Goal: Information Seeking & Learning: Learn about a topic

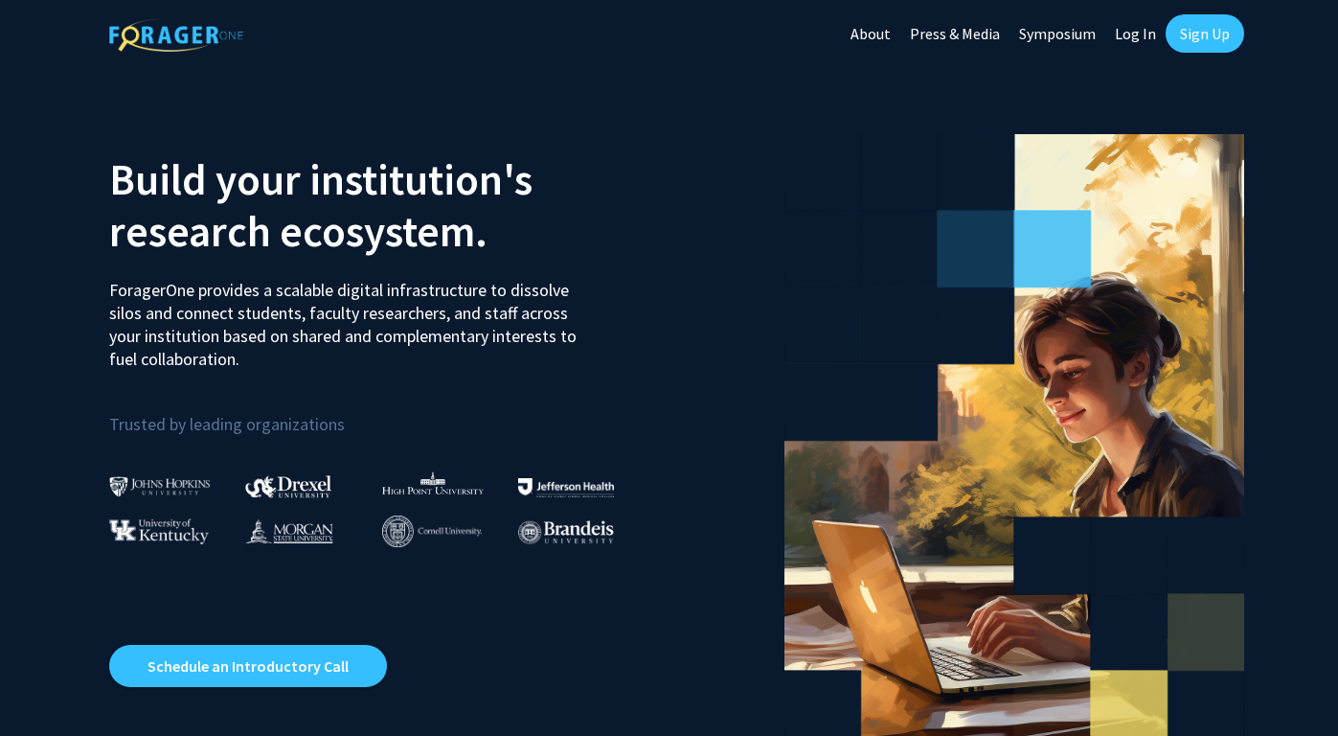
click at [1134, 41] on link "Log In" at bounding box center [1136, 33] width 60 height 67
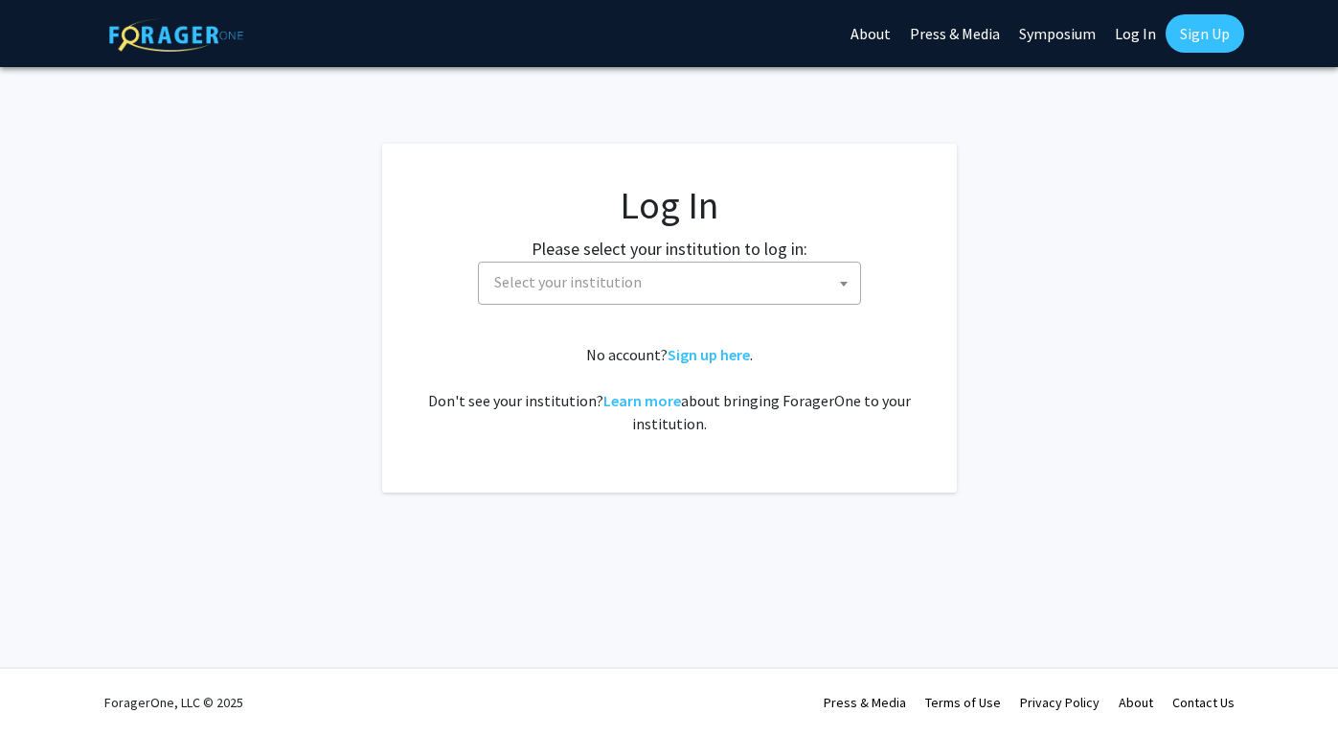
click at [667, 268] on span "Select your institution" at bounding box center [674, 282] width 374 height 39
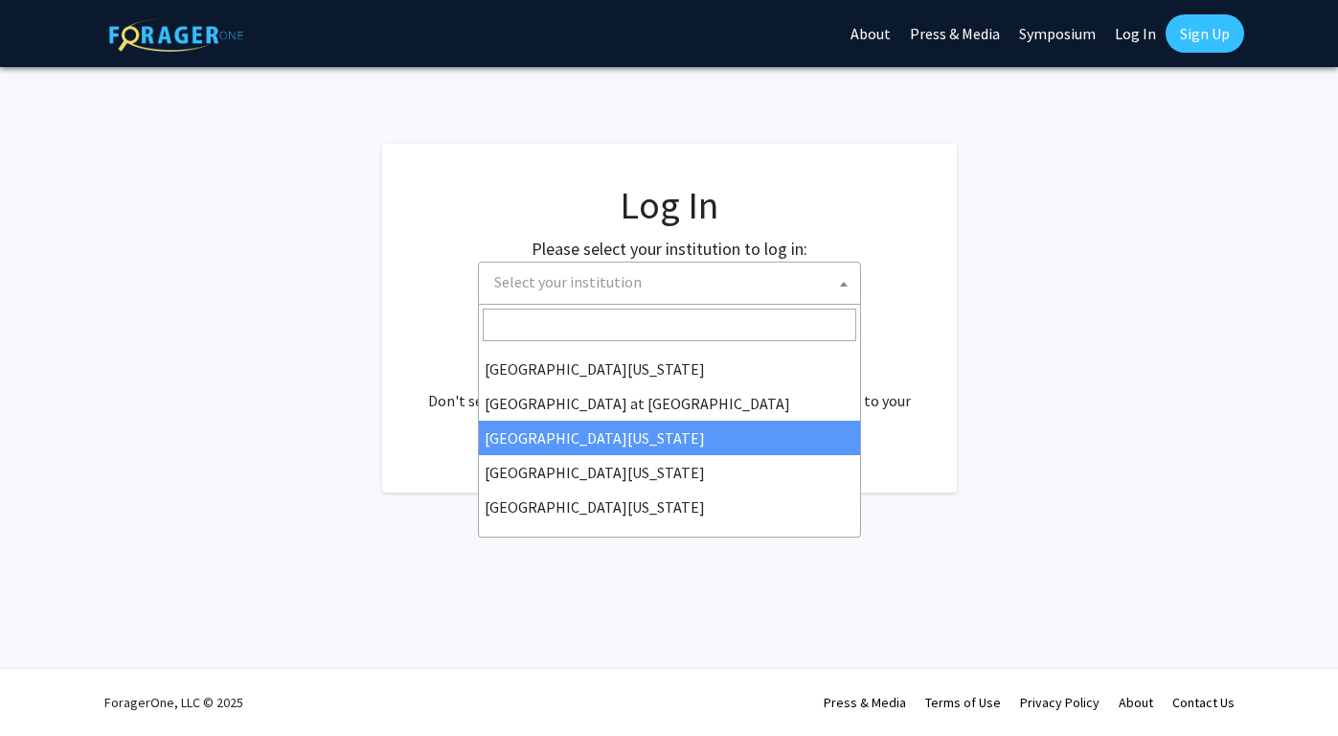
scroll to position [671, 0]
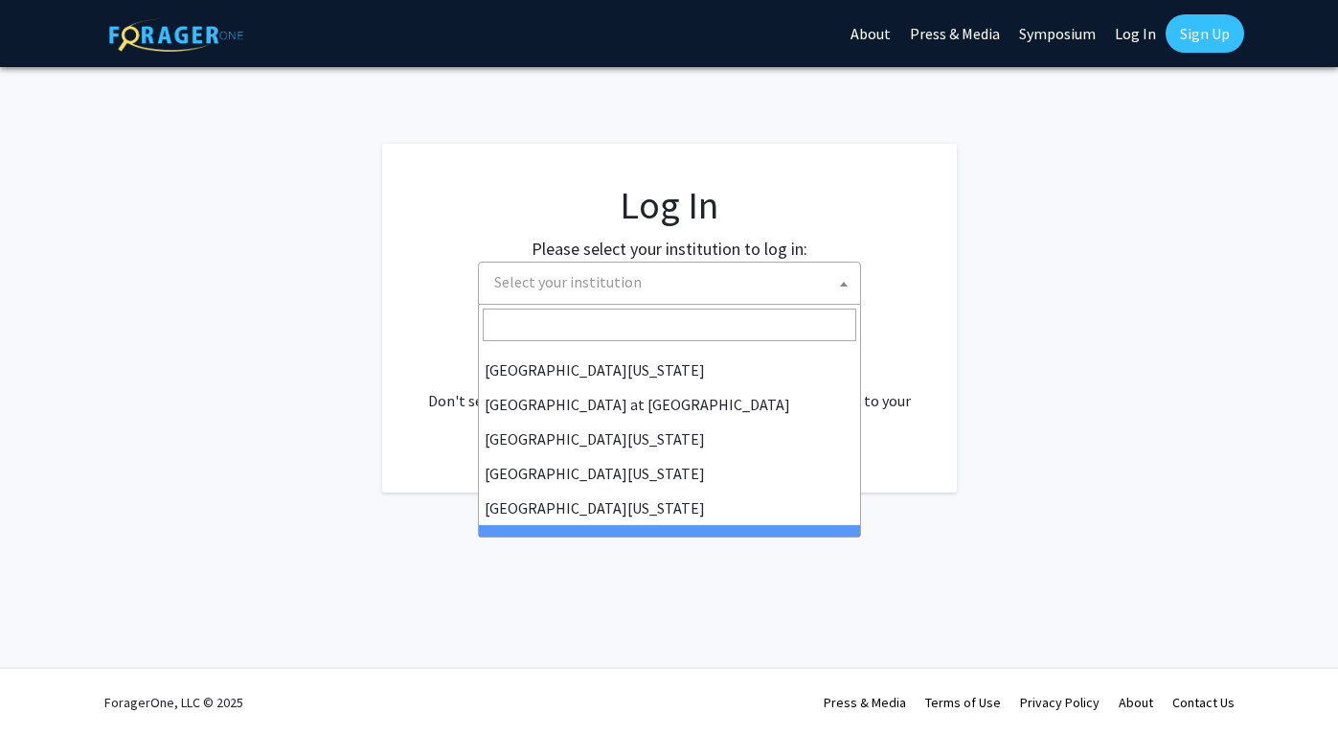
select select "21"
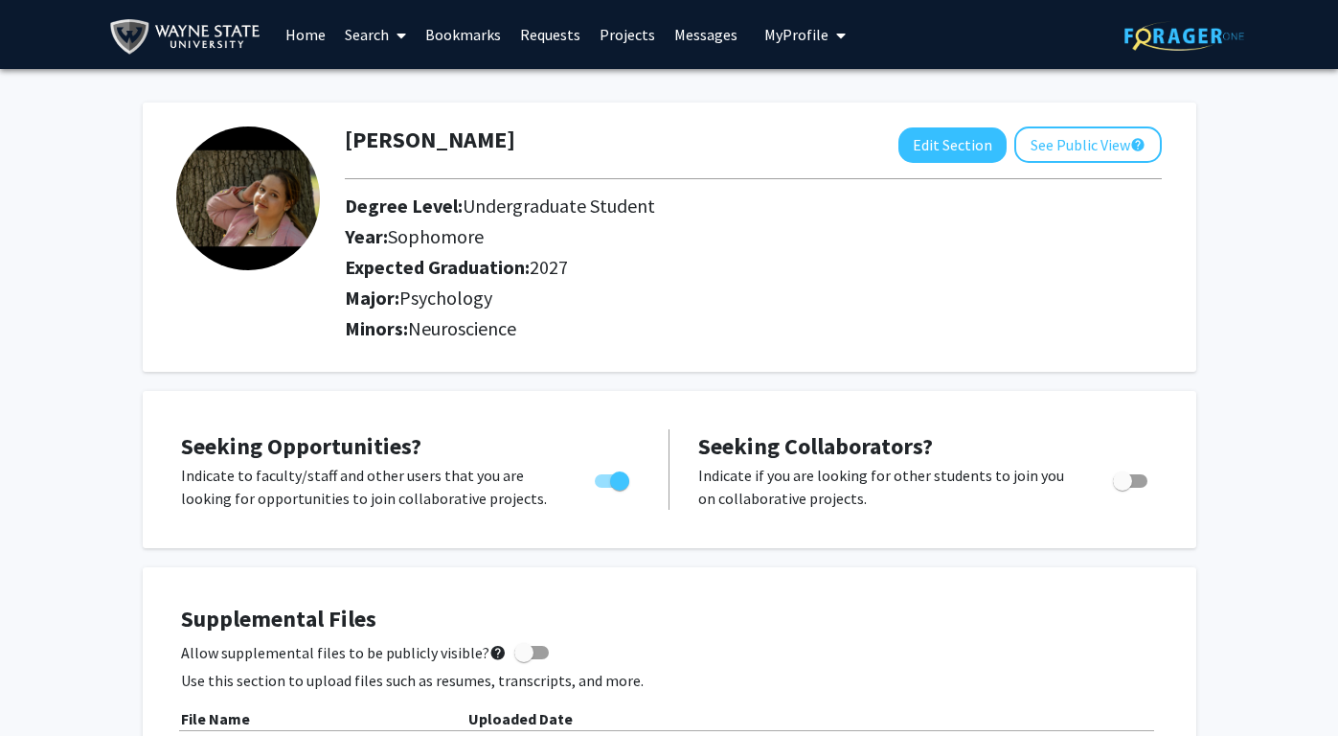
click at [346, 38] on link "Search" at bounding box center [375, 34] width 80 height 67
click at [368, 80] on span "Faculty/Staff" at bounding box center [405, 88] width 141 height 38
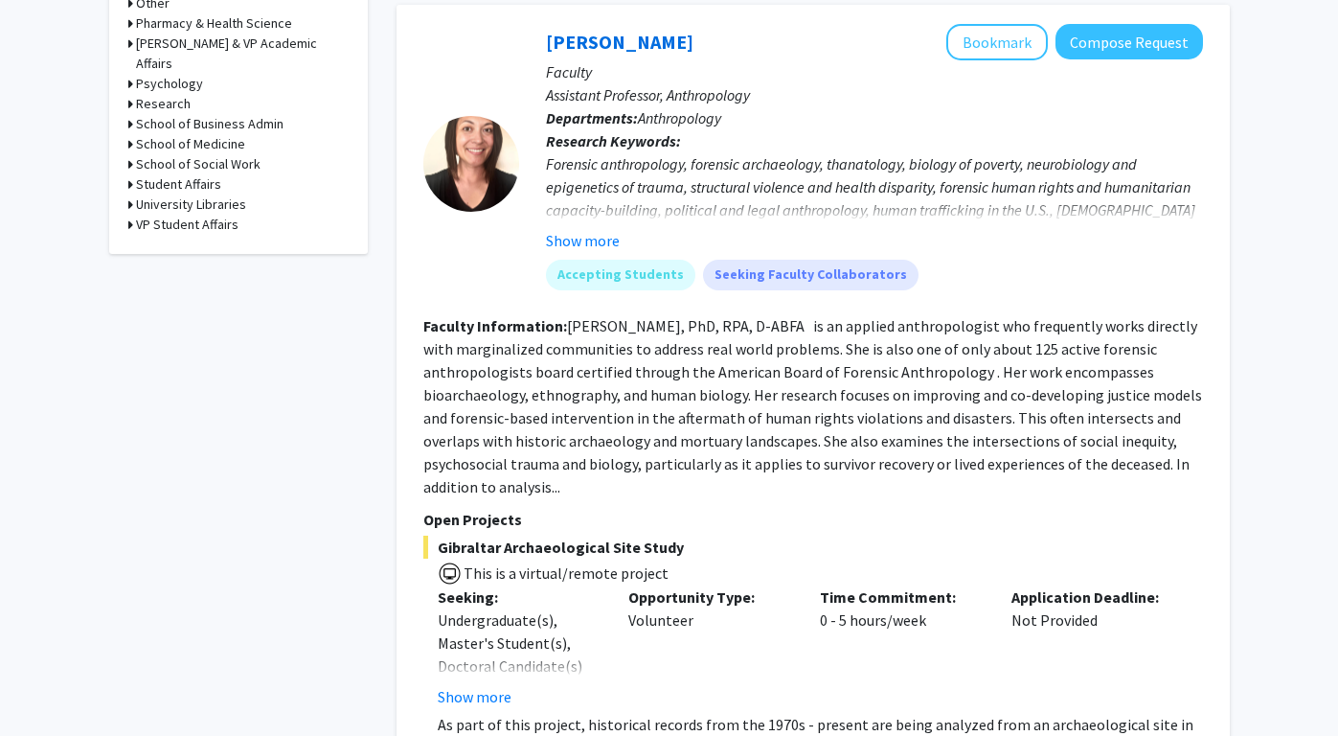
scroll to position [995, 0]
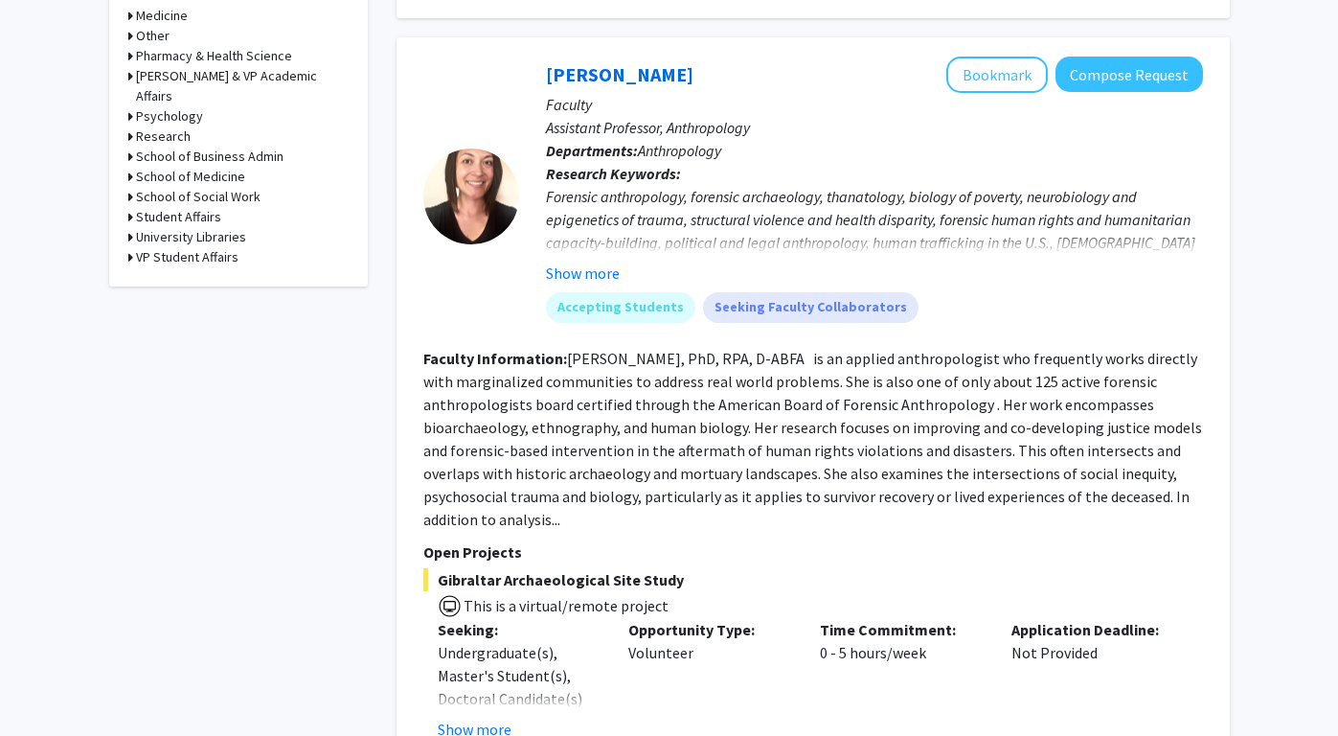
click at [153, 126] on h3 "Research" at bounding box center [163, 136] width 55 height 20
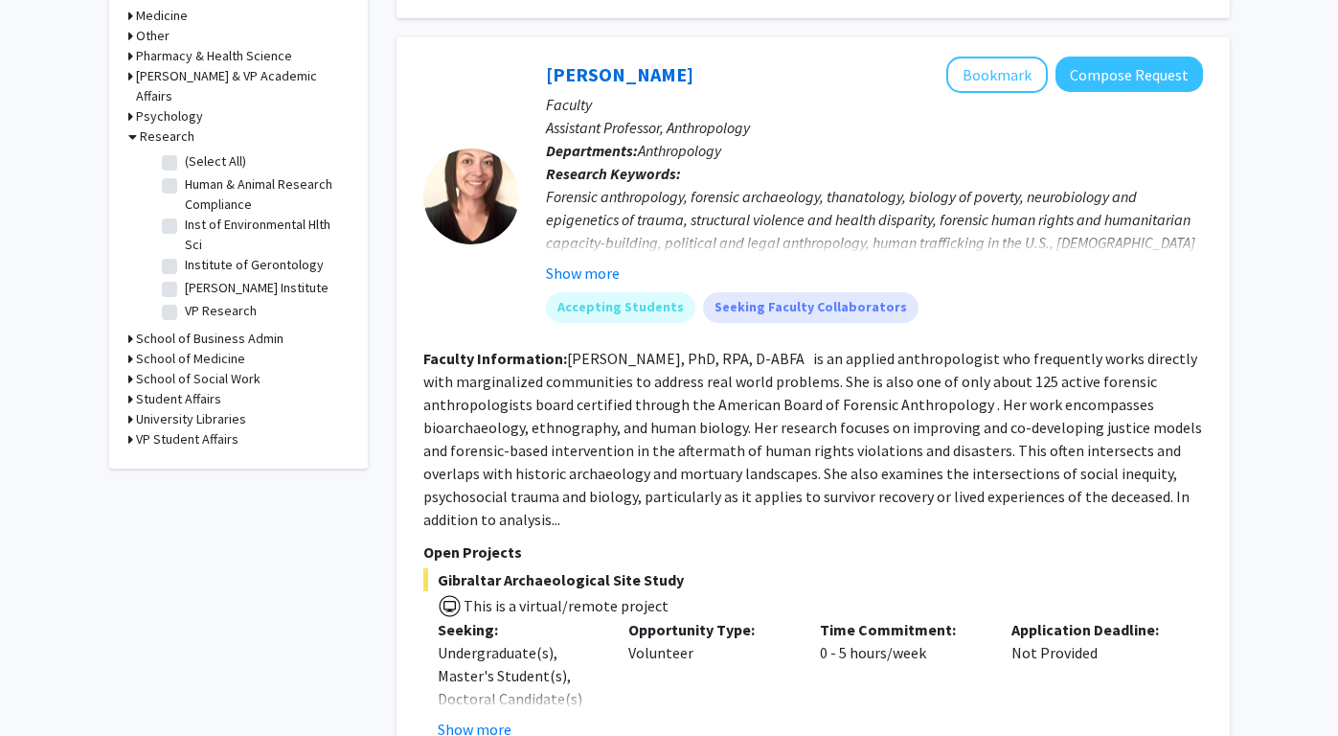
click at [185, 151] on label "(Select All)" at bounding box center [215, 161] width 61 height 20
click at [185, 151] on input "(Select All)" at bounding box center [191, 157] width 12 height 12
checkbox input "true"
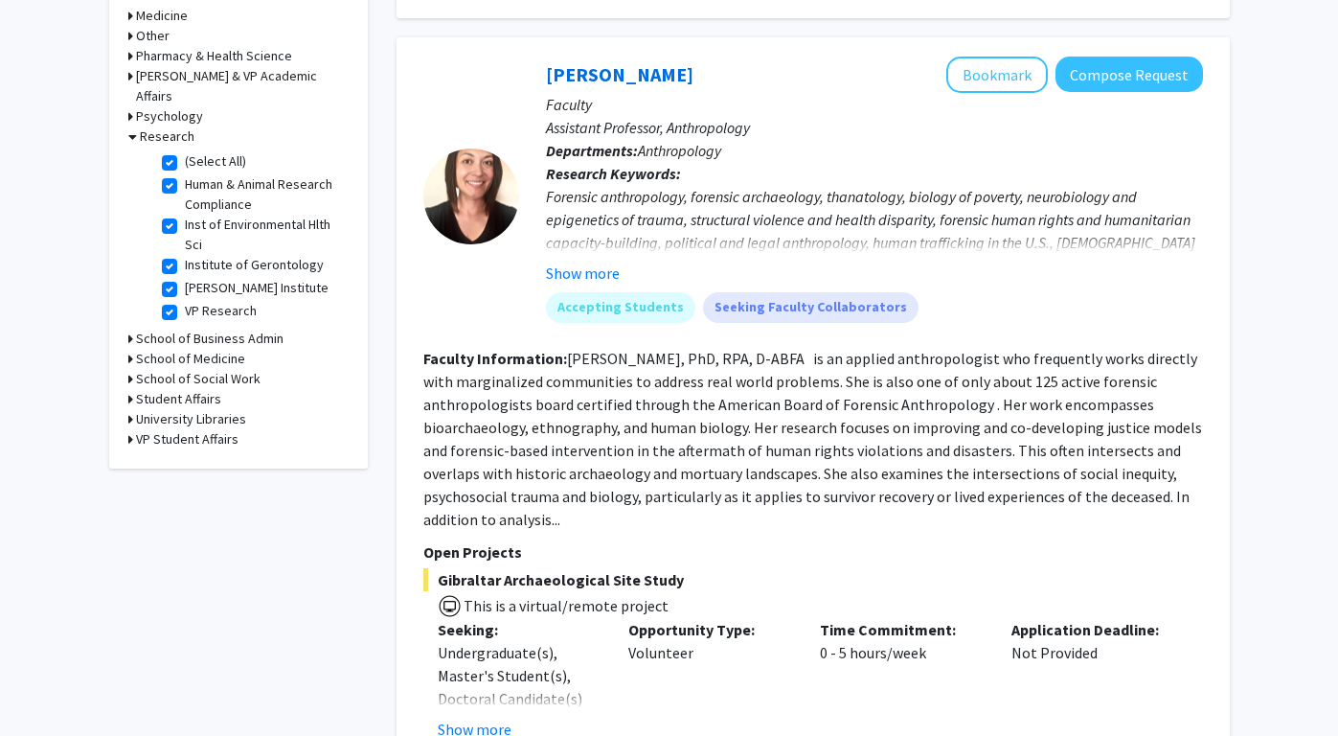
checkbox input "true"
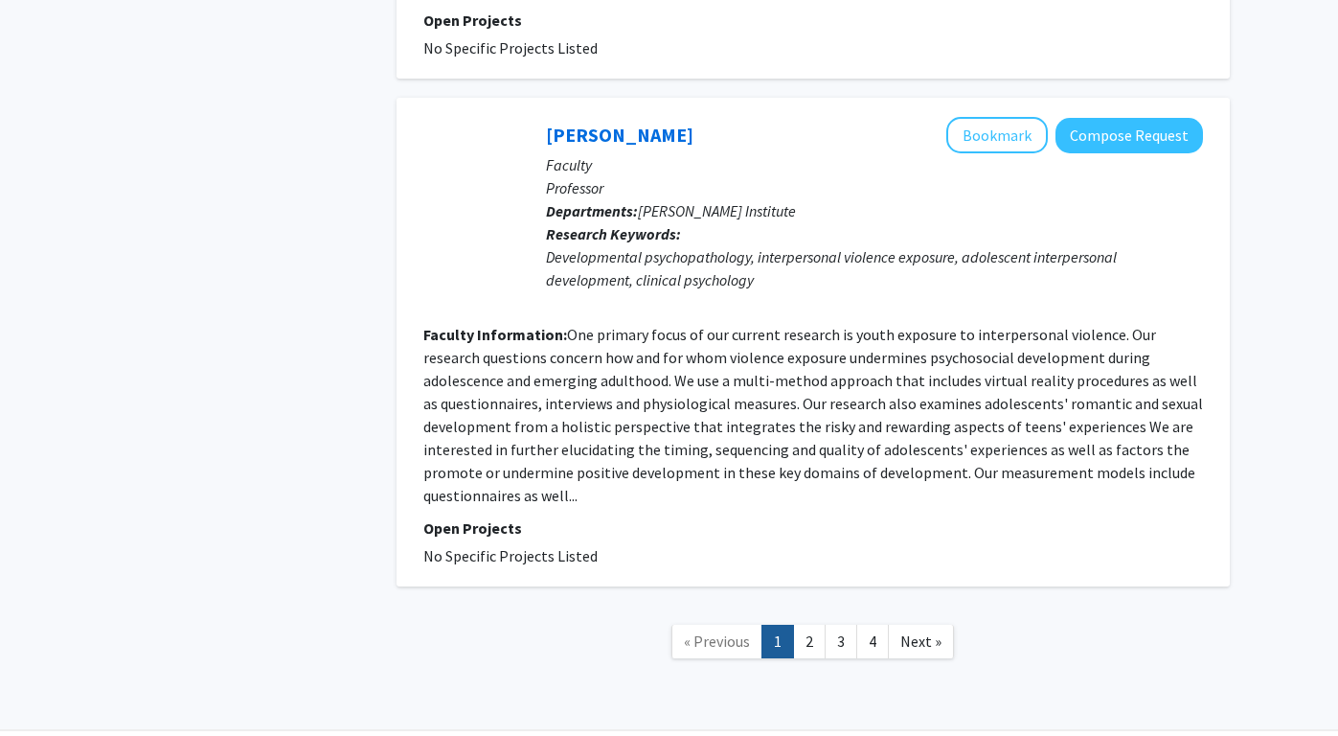
scroll to position [4030, 0]
click at [809, 625] on link "2" at bounding box center [809, 642] width 33 height 34
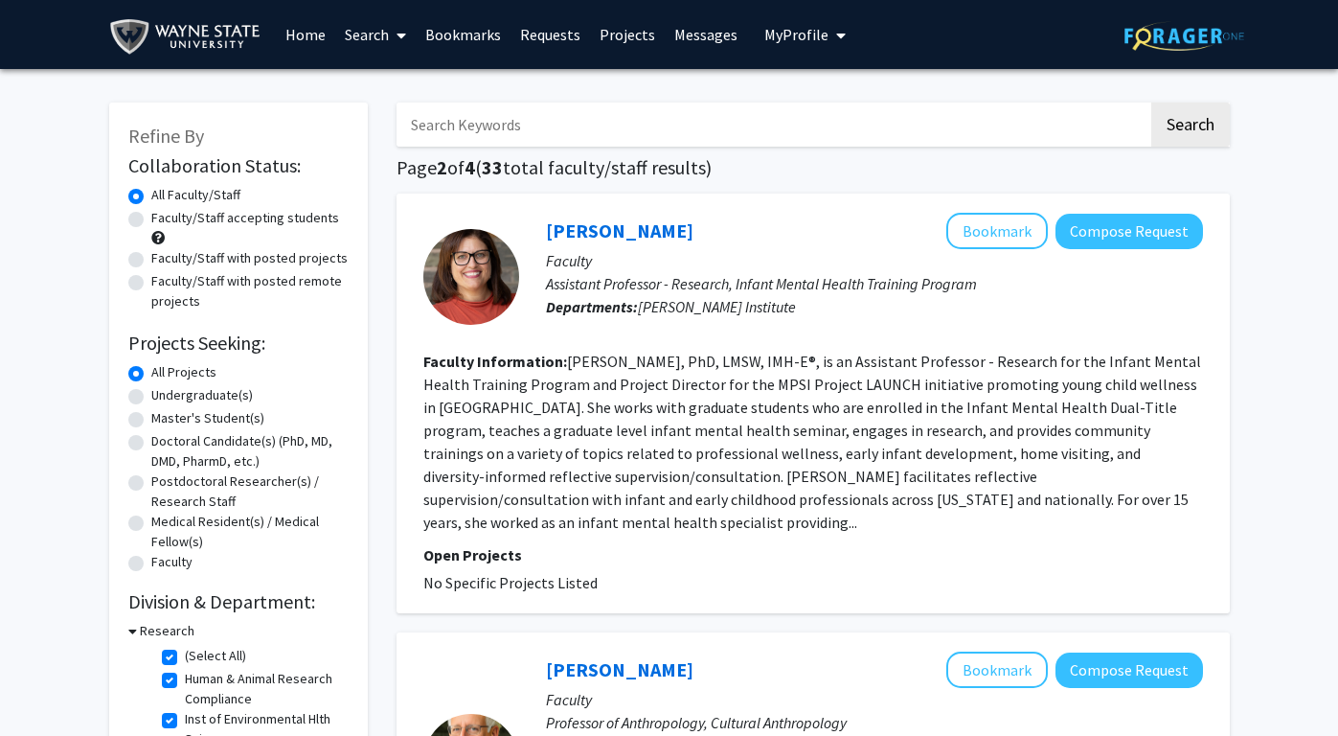
click at [151, 218] on label "Faculty/Staff accepting students" at bounding box center [245, 218] width 188 height 20
click at [151, 218] on input "Faculty/Staff accepting students" at bounding box center [157, 214] width 12 height 12
radio input "true"
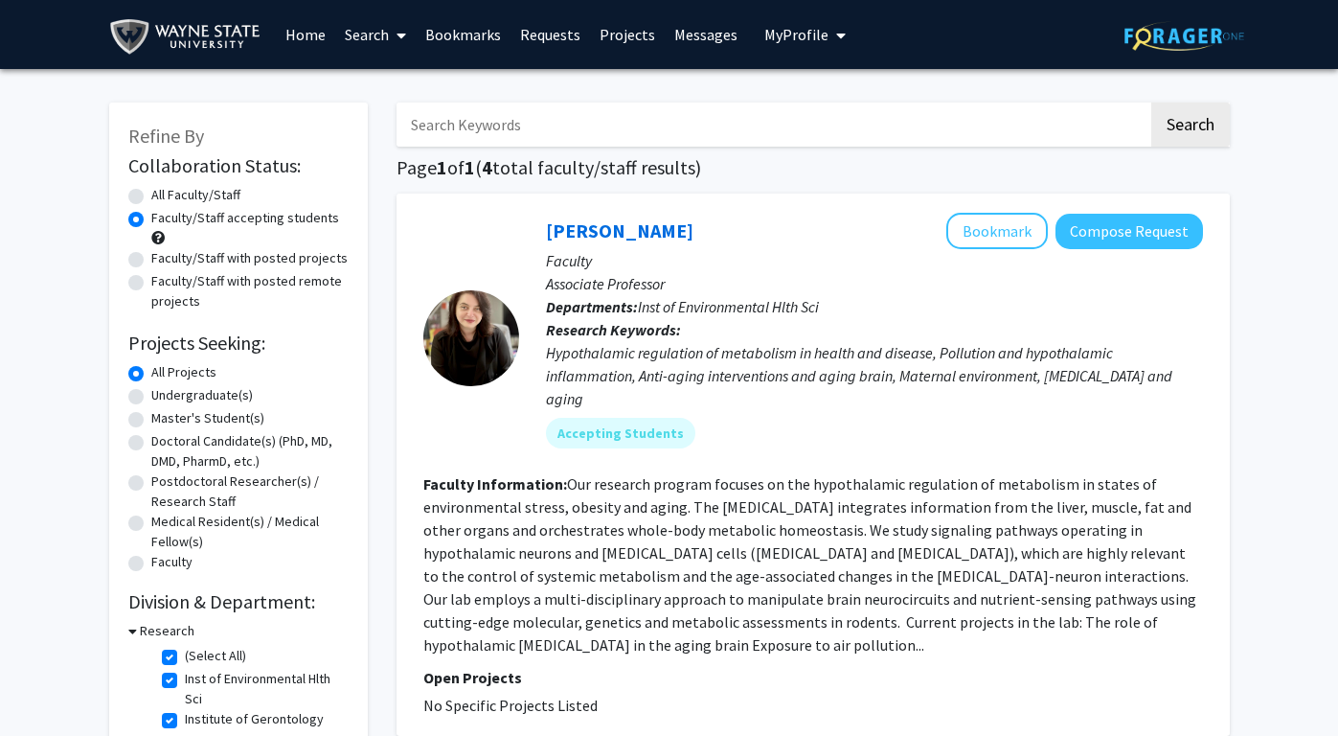
click at [151, 398] on label "Undergraduate(s)" at bounding box center [202, 395] width 102 height 20
click at [151, 398] on input "Undergraduate(s)" at bounding box center [157, 391] width 12 height 12
radio input "true"
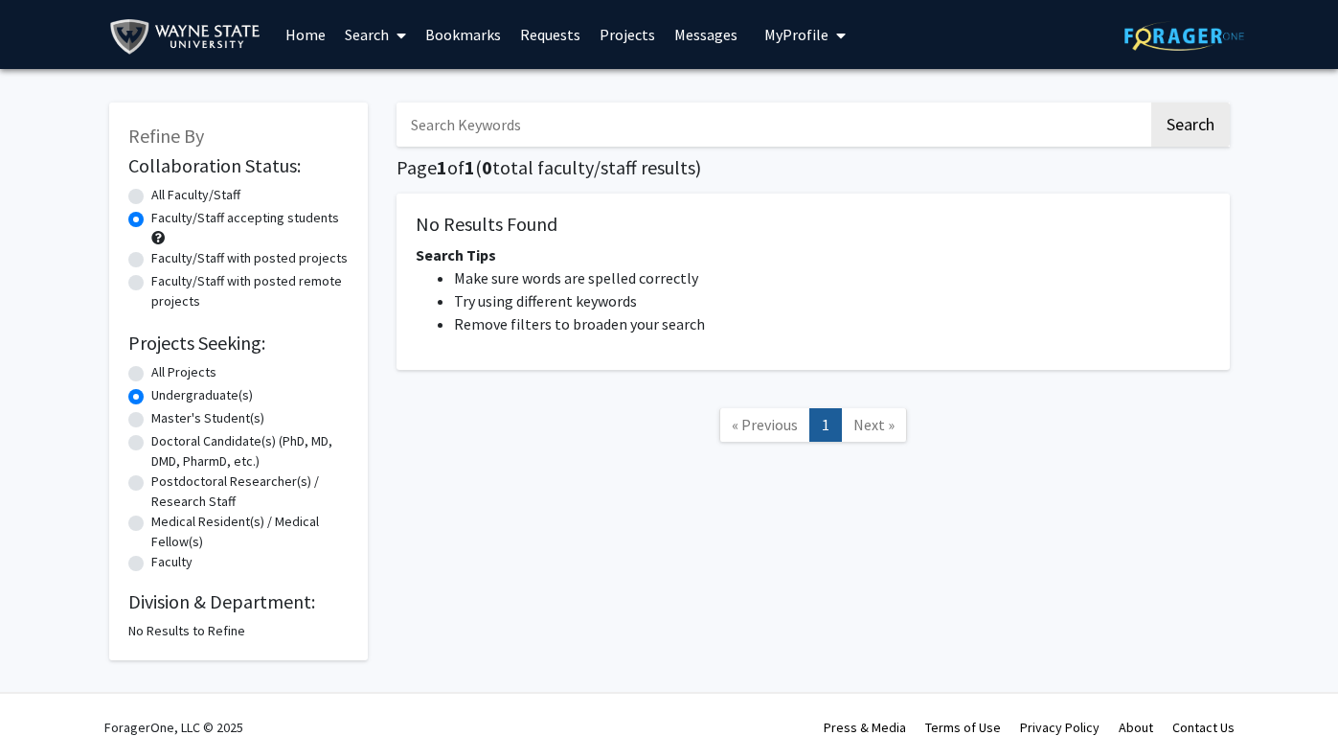
click at [382, 32] on link "Search" at bounding box center [375, 34] width 80 height 67
click at [312, 34] on link "Home" at bounding box center [305, 34] width 59 height 67
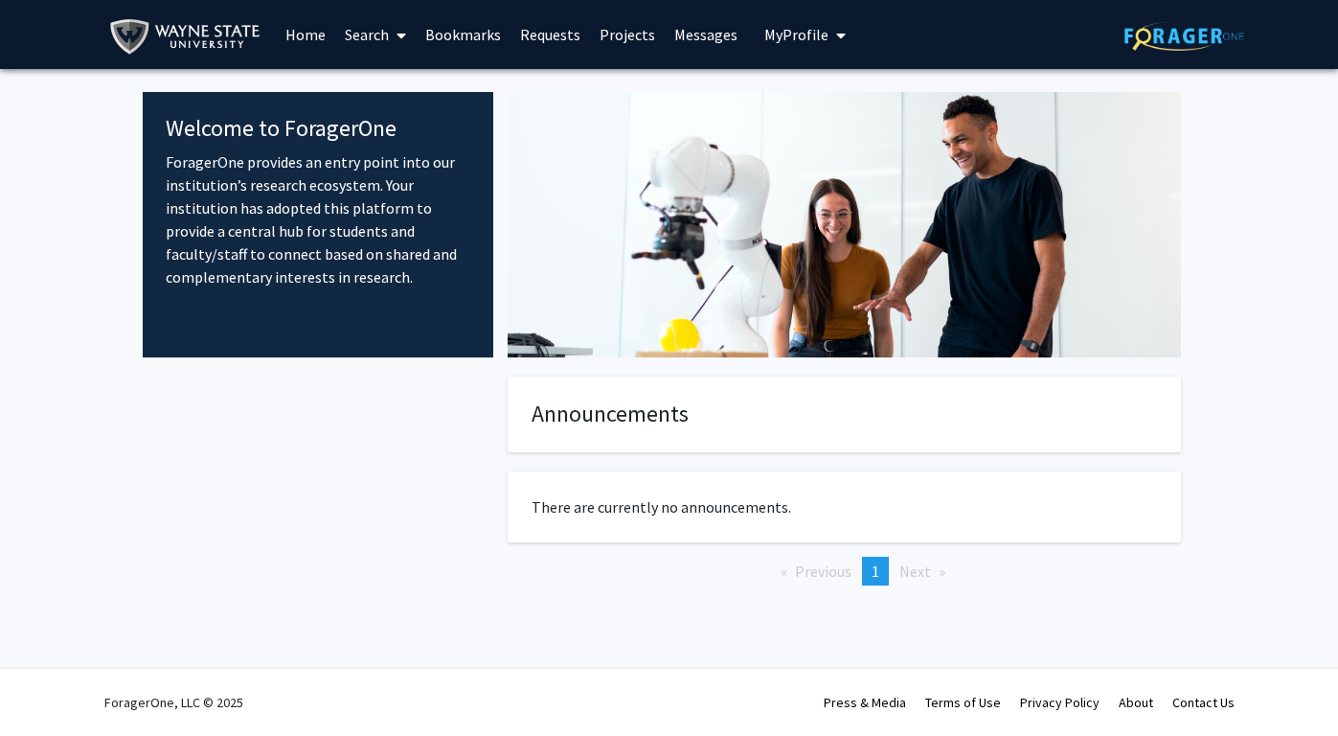
click at [429, 33] on link "Bookmarks" at bounding box center [463, 34] width 95 height 67
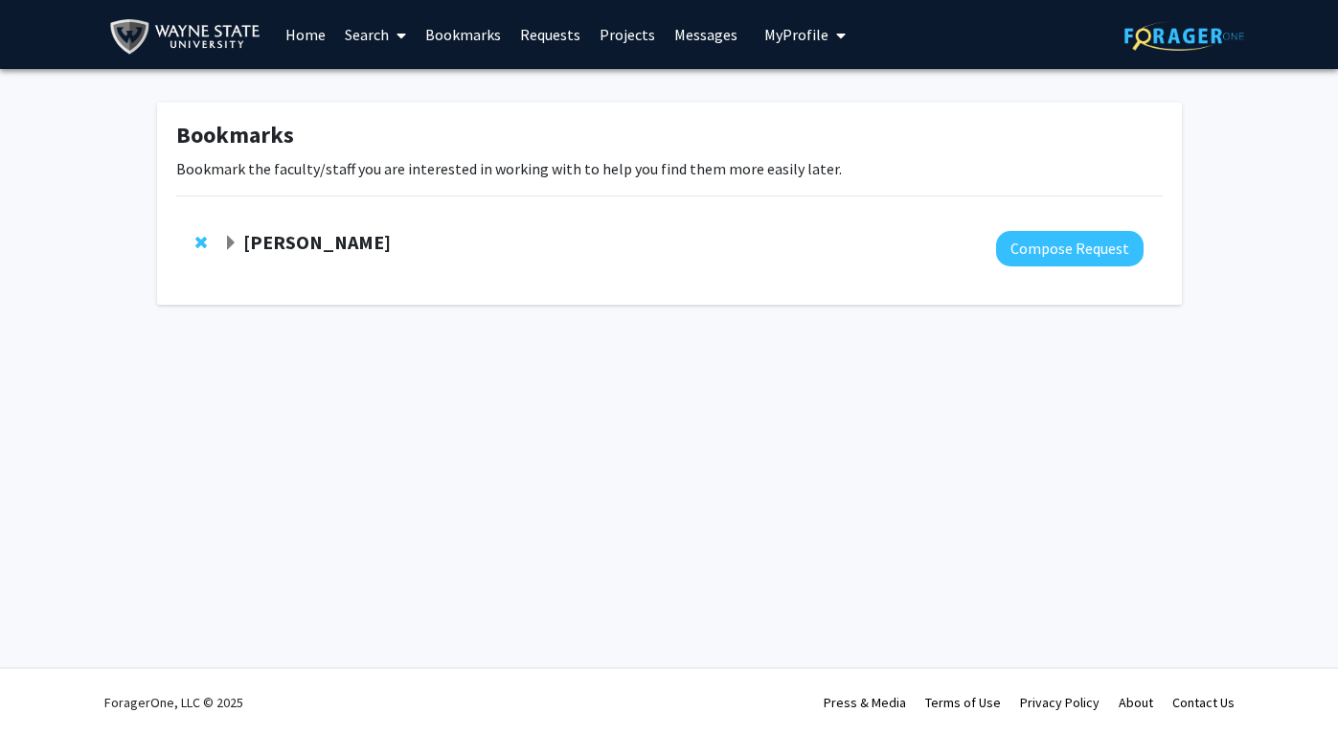
click at [325, 243] on strong "Christina Costa" at bounding box center [317, 242] width 148 height 24
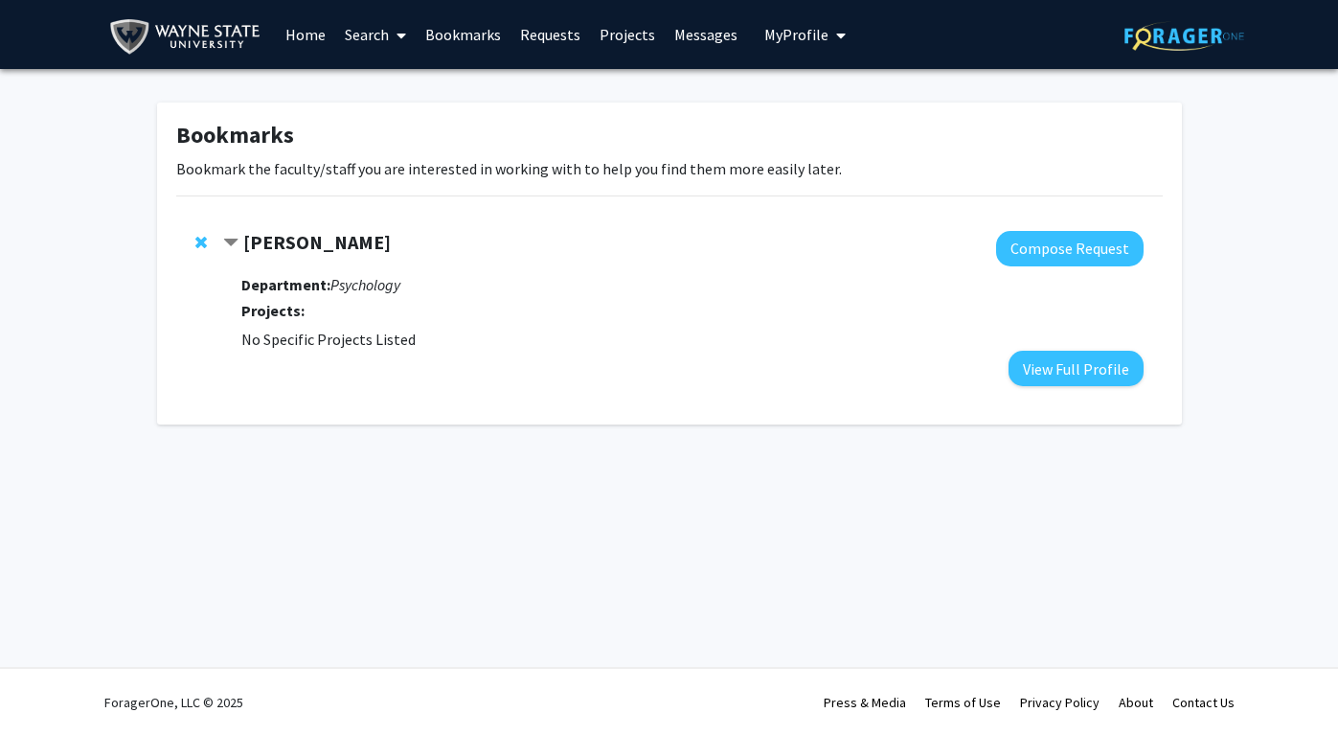
click at [348, 37] on link "Search" at bounding box center [375, 34] width 80 height 67
click at [378, 87] on span "Faculty/Staff" at bounding box center [405, 88] width 141 height 38
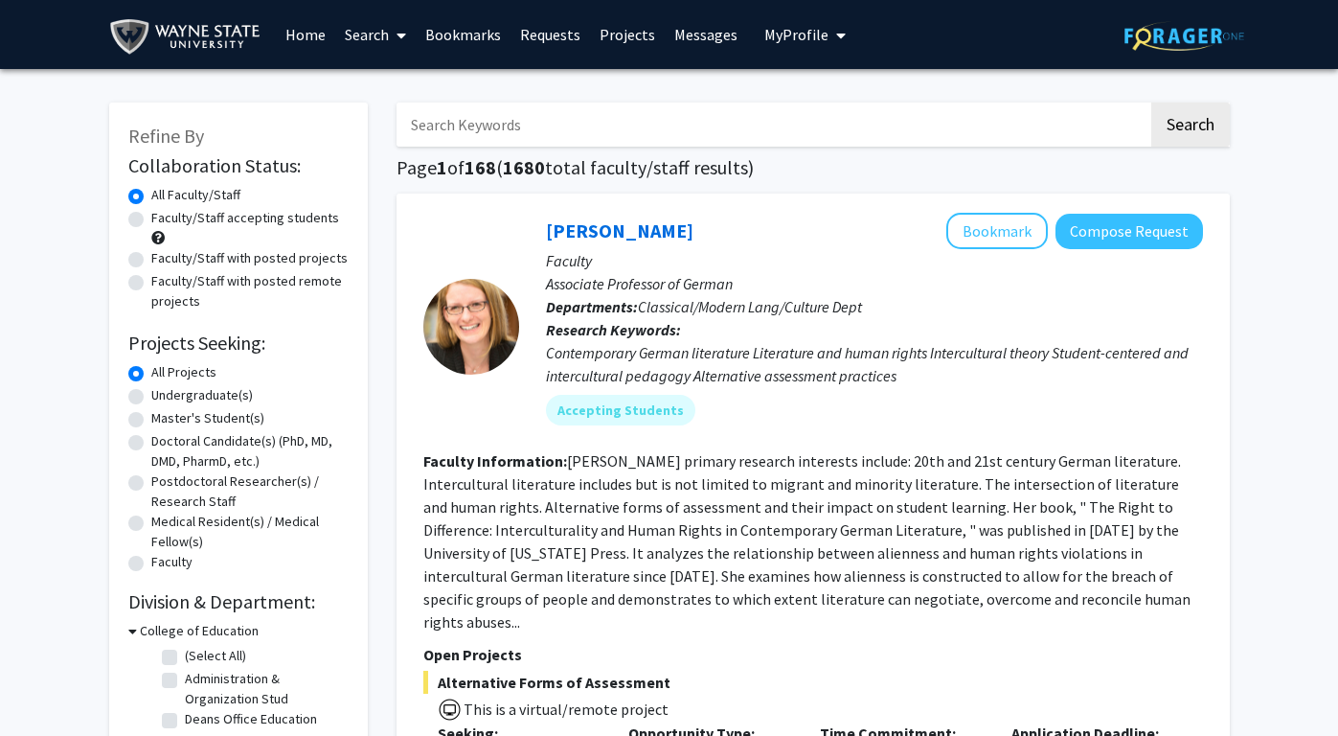
click at [145, 400] on div "Undergraduate(s)" at bounding box center [238, 396] width 220 height 23
click at [151, 401] on label "Undergraduate(s)" at bounding box center [202, 395] width 102 height 20
click at [151, 398] on input "Undergraduate(s)" at bounding box center [157, 391] width 12 height 12
radio input "true"
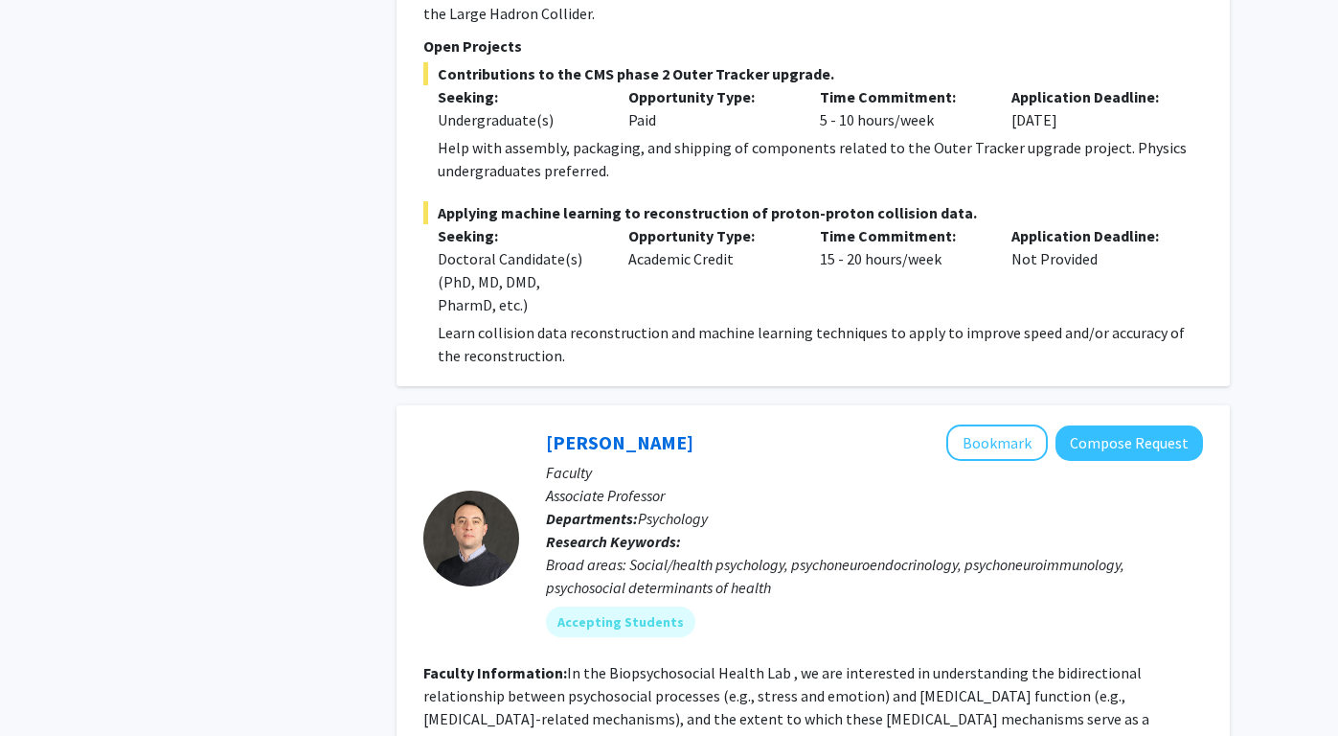
scroll to position [4313, 0]
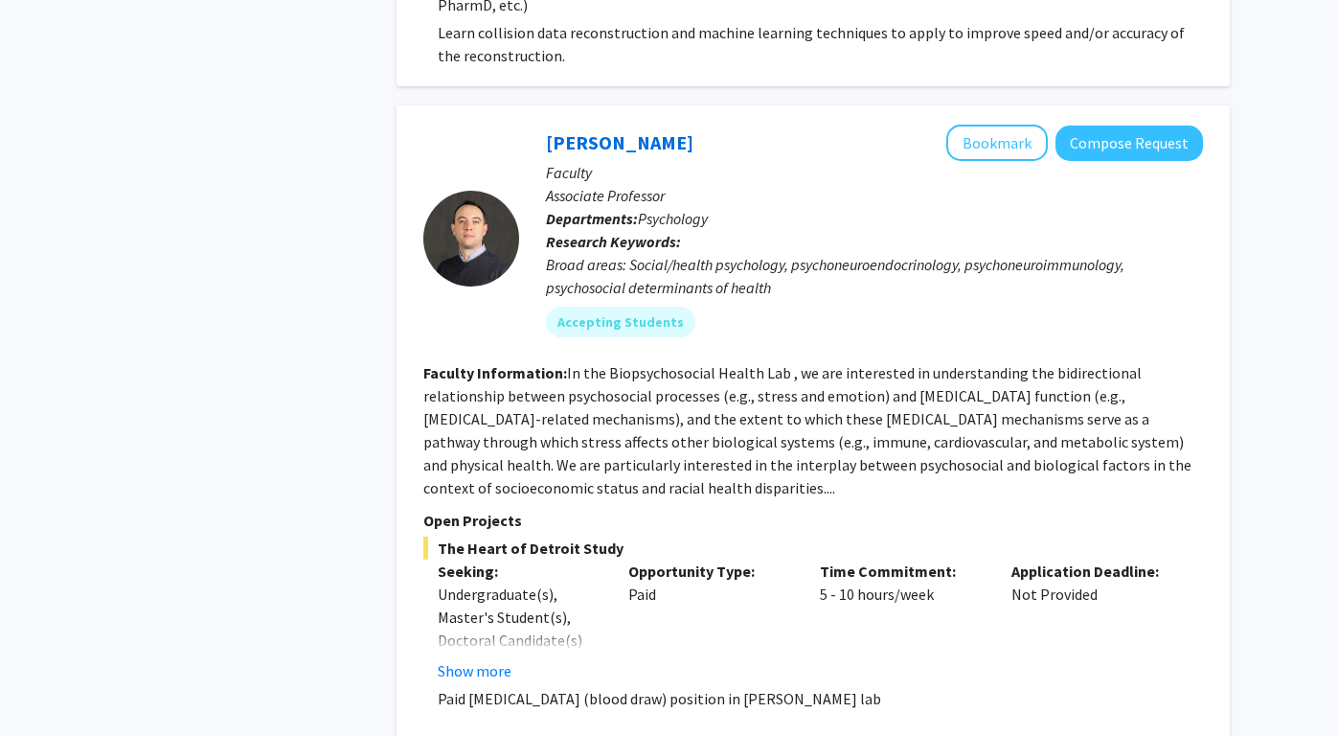
click at [643, 733] on p "Requirements:" at bounding box center [821, 744] width 766 height 23
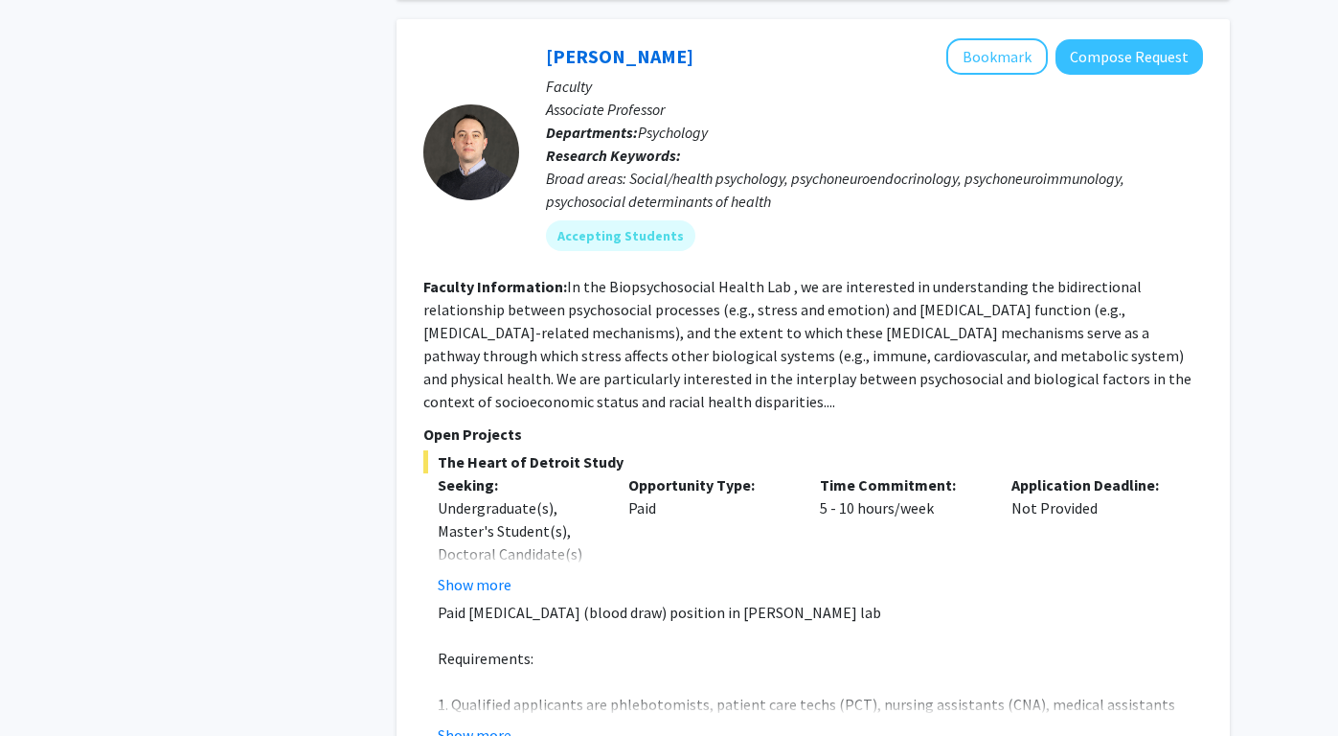
scroll to position [4697, 0]
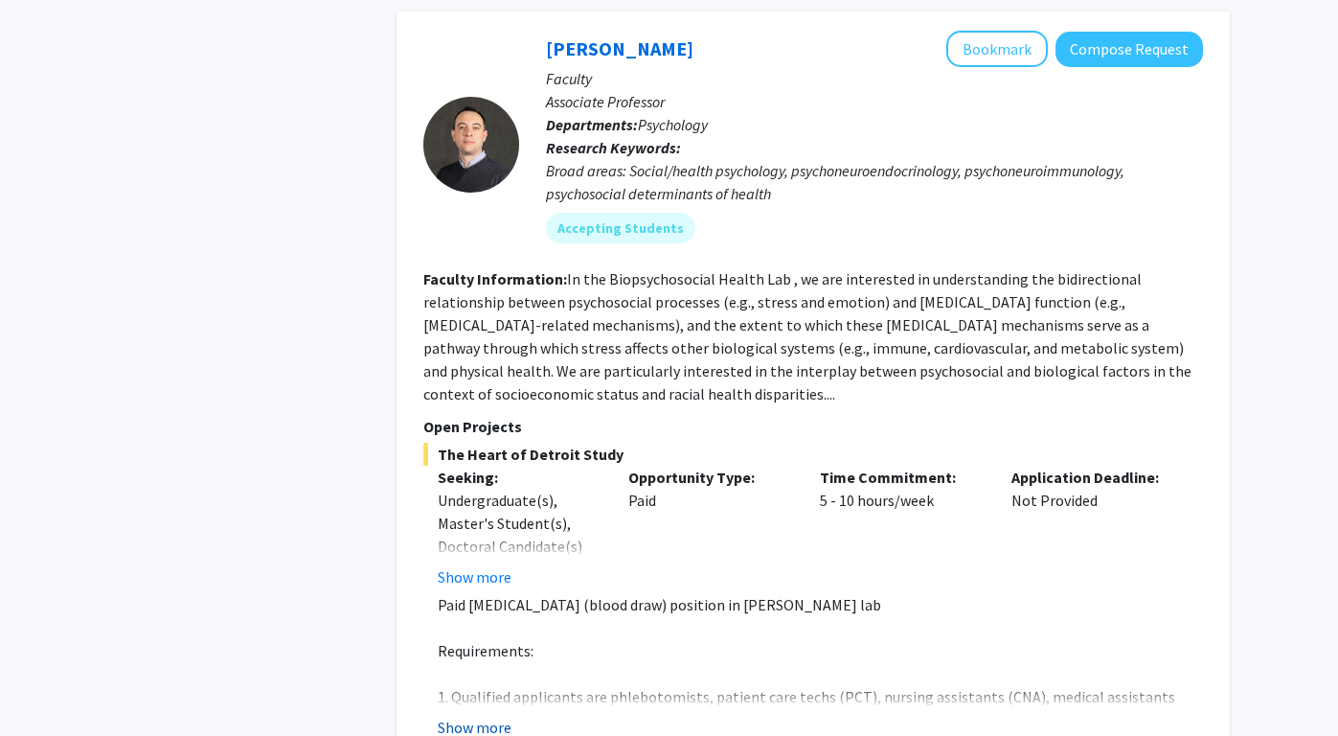
click at [473, 716] on button "Show more" at bounding box center [475, 727] width 74 height 23
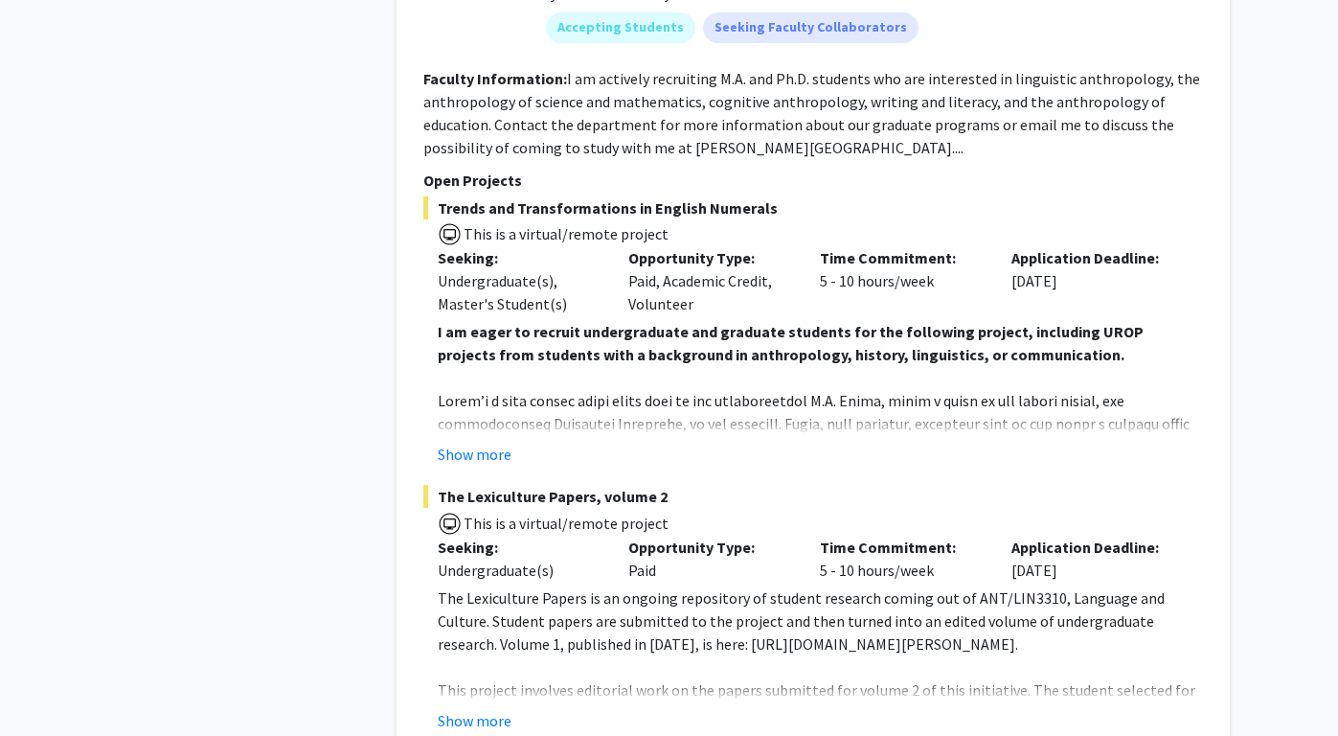
scroll to position [8892, 0]
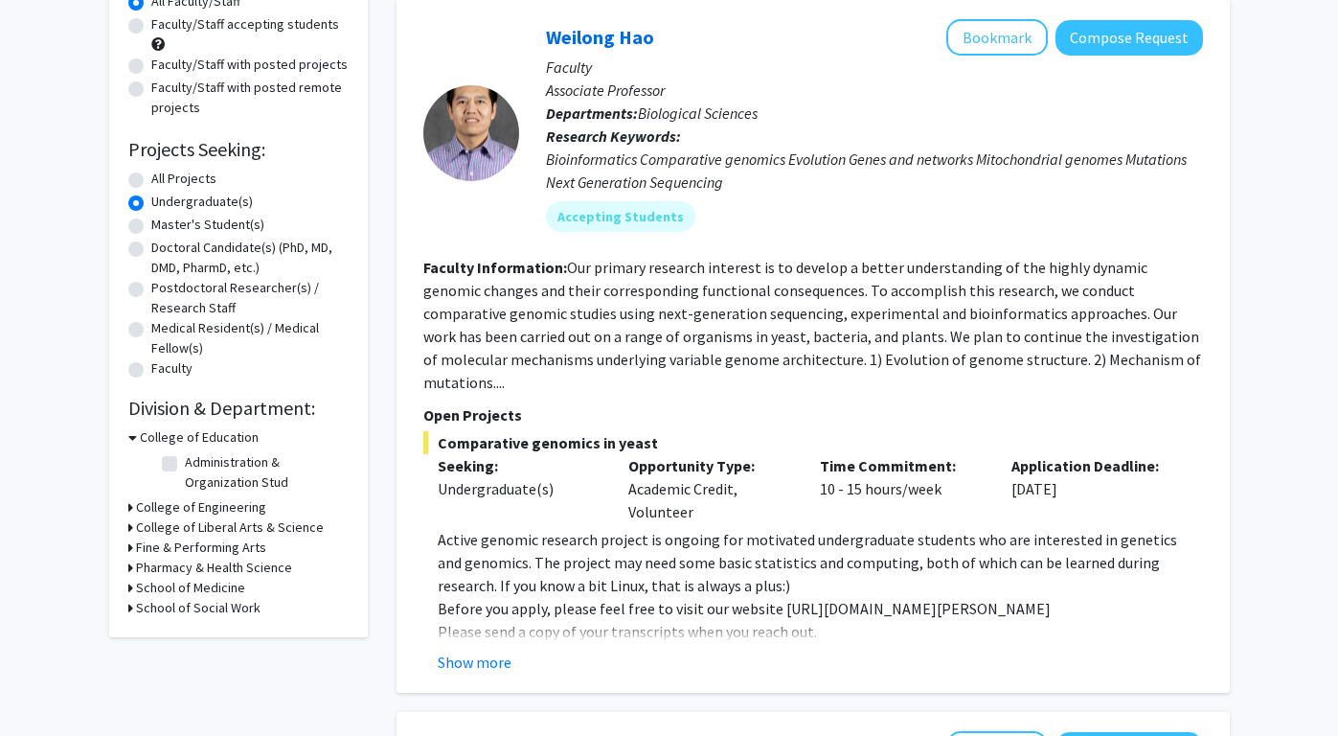
scroll to position [197, 0]
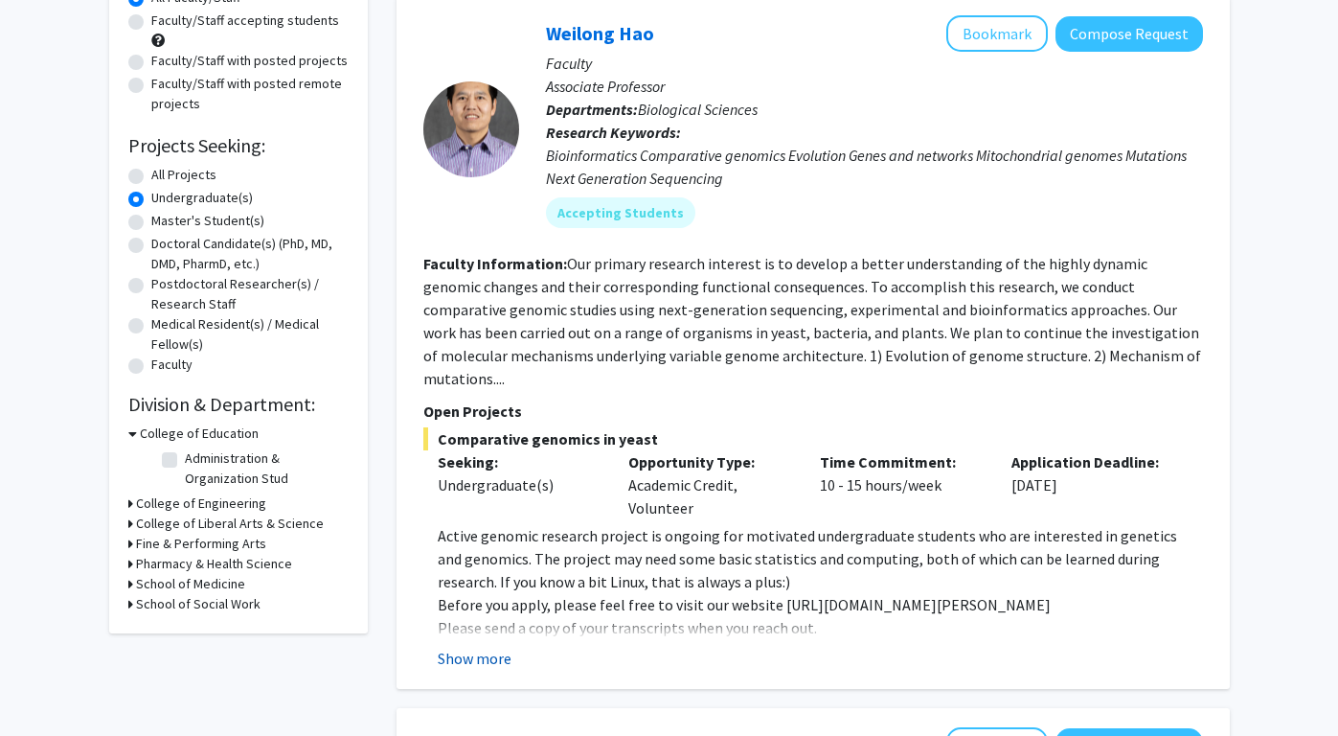
click at [492, 647] on button "Show more" at bounding box center [475, 658] width 74 height 23
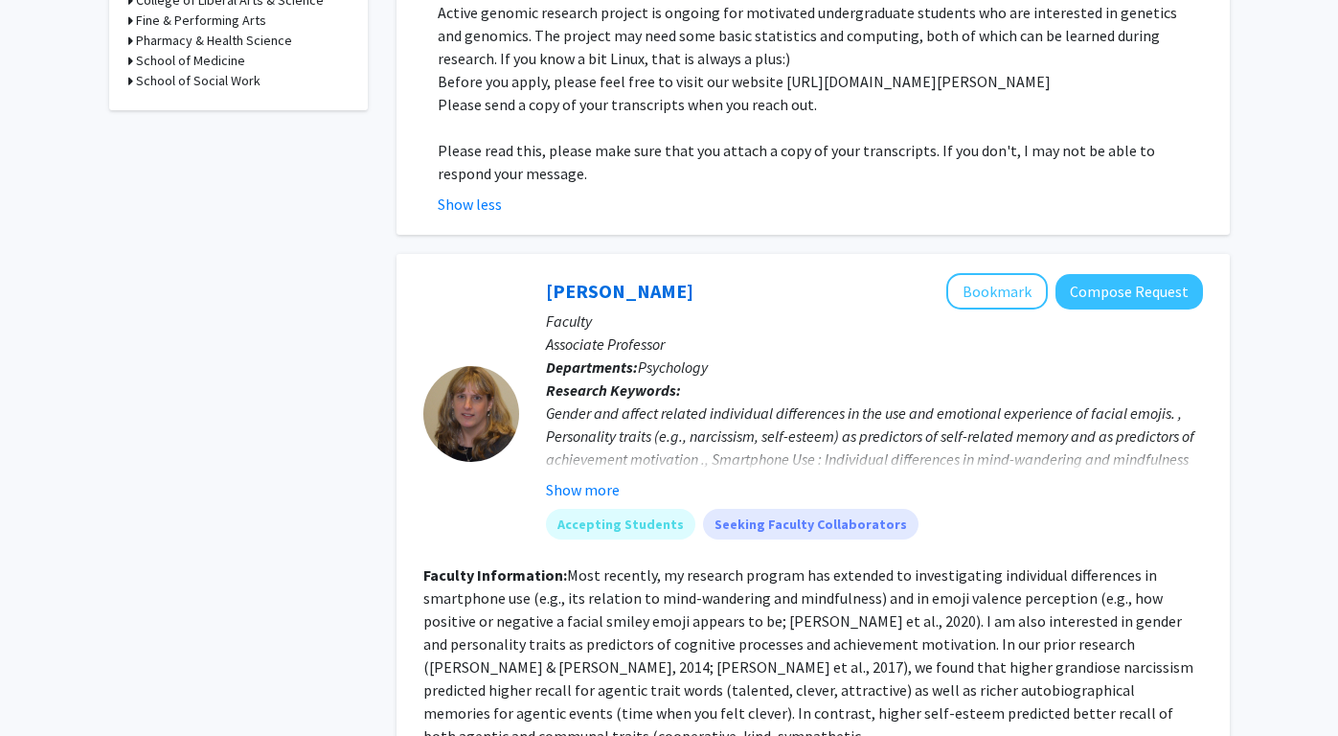
scroll to position [722, 0]
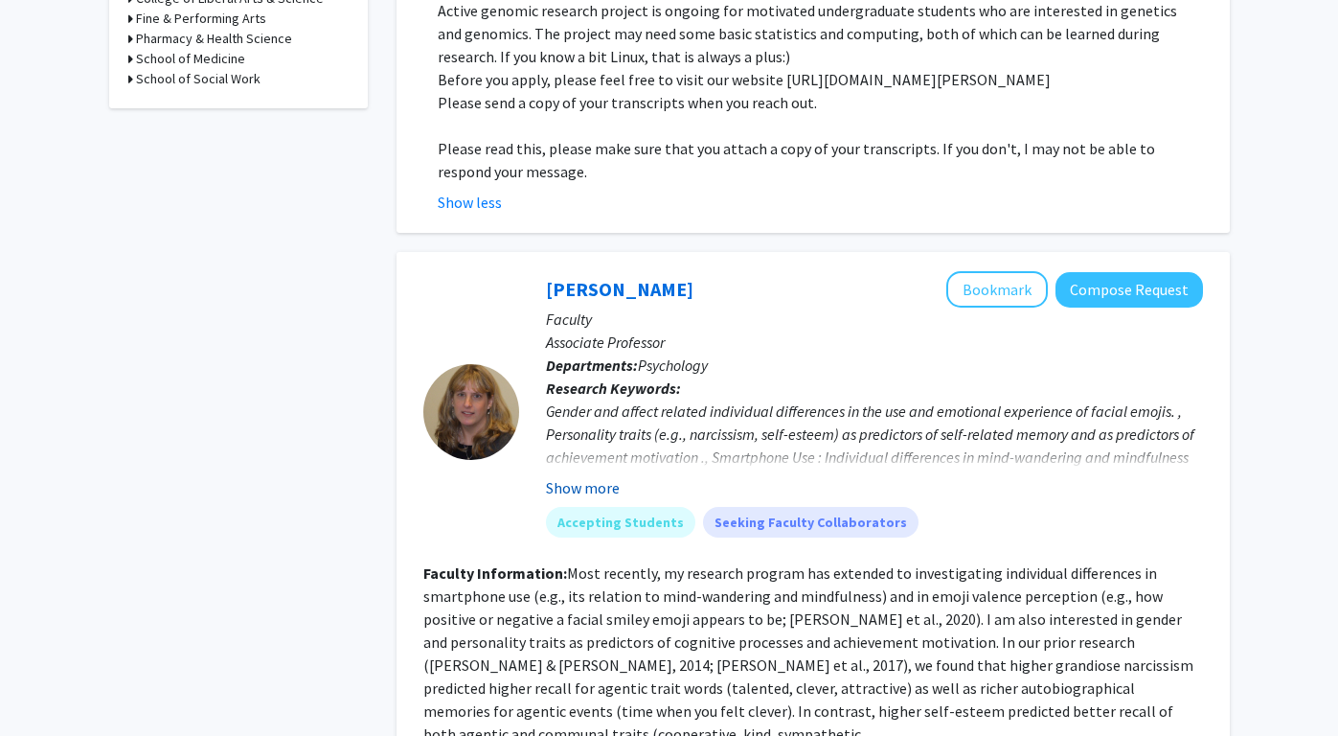
click at [601, 476] on button "Show more" at bounding box center [583, 487] width 74 height 23
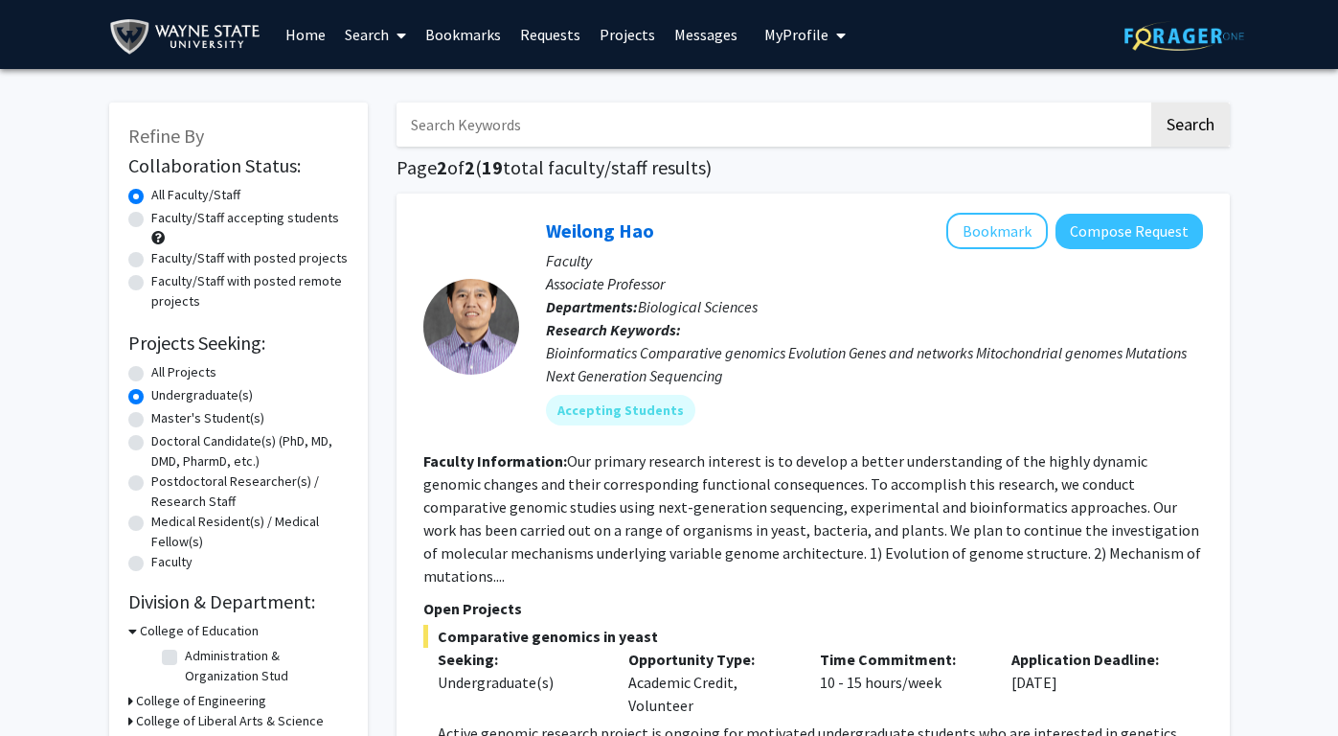
scroll to position [0, 0]
click at [476, 323] on div at bounding box center [471, 327] width 96 height 96
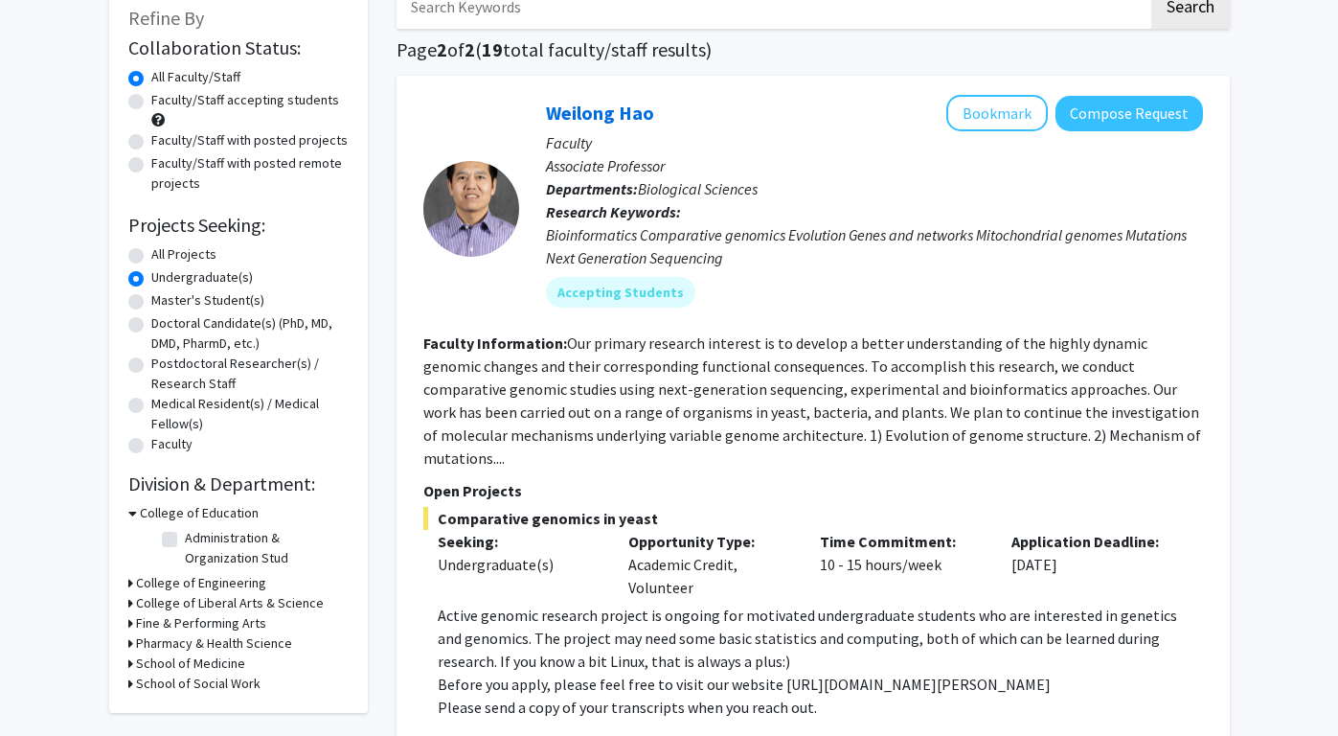
scroll to position [110, 0]
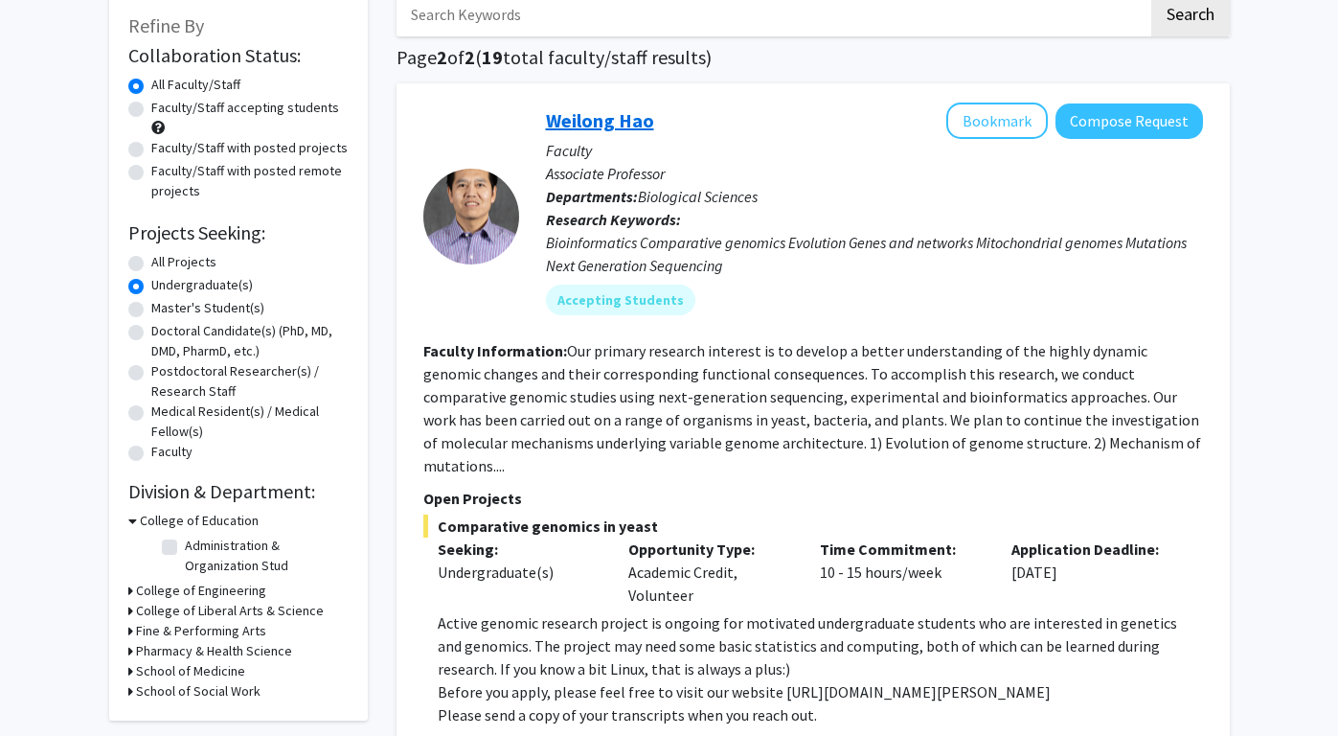
click at [628, 120] on link "Weilong Hao" at bounding box center [600, 120] width 108 height 24
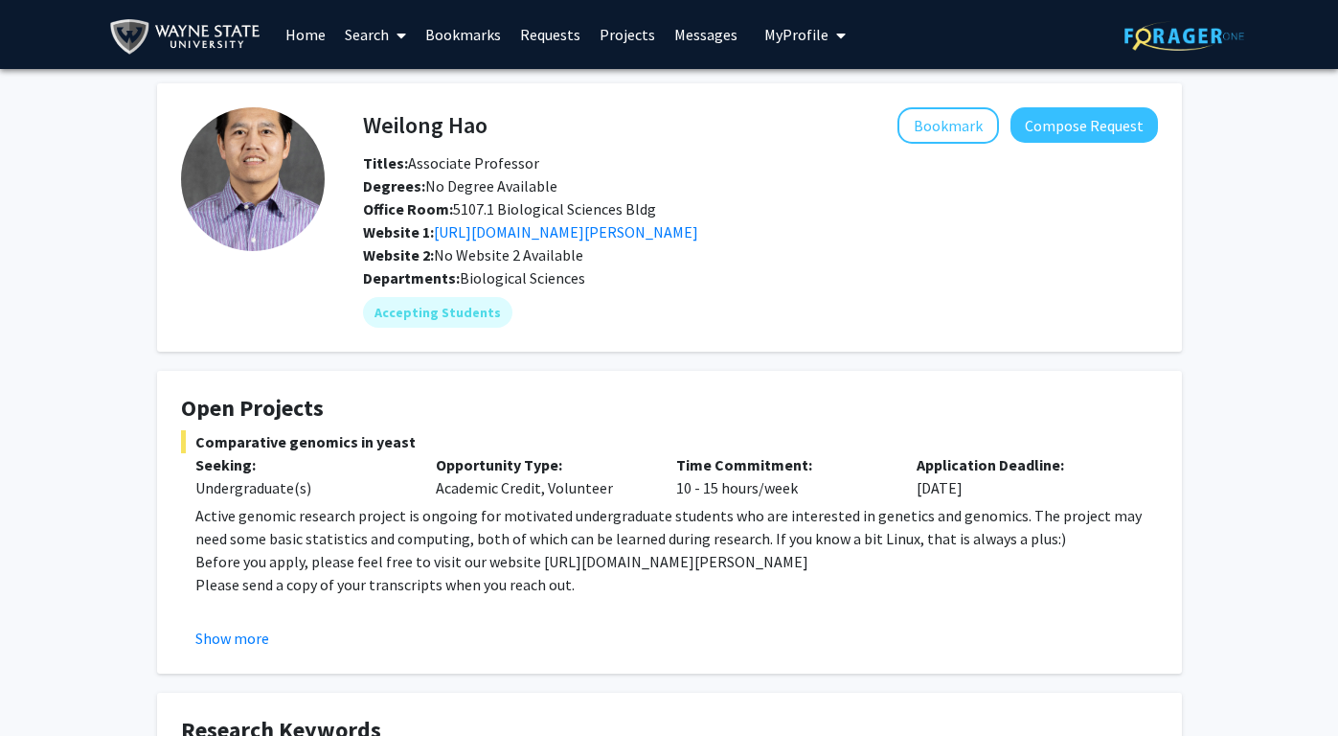
click at [537, 566] on p "Before you apply, please feel free to visit our website https://haolab.wayne.ed…" at bounding box center [676, 561] width 963 height 23
drag, startPoint x: 532, startPoint y: 565, endPoint x: 713, endPoint y: 570, distance: 181.1
click at [713, 570] on p "Before you apply, please feel free to visit our website https://haolab.wayne.ed…" at bounding box center [676, 561] width 963 height 23
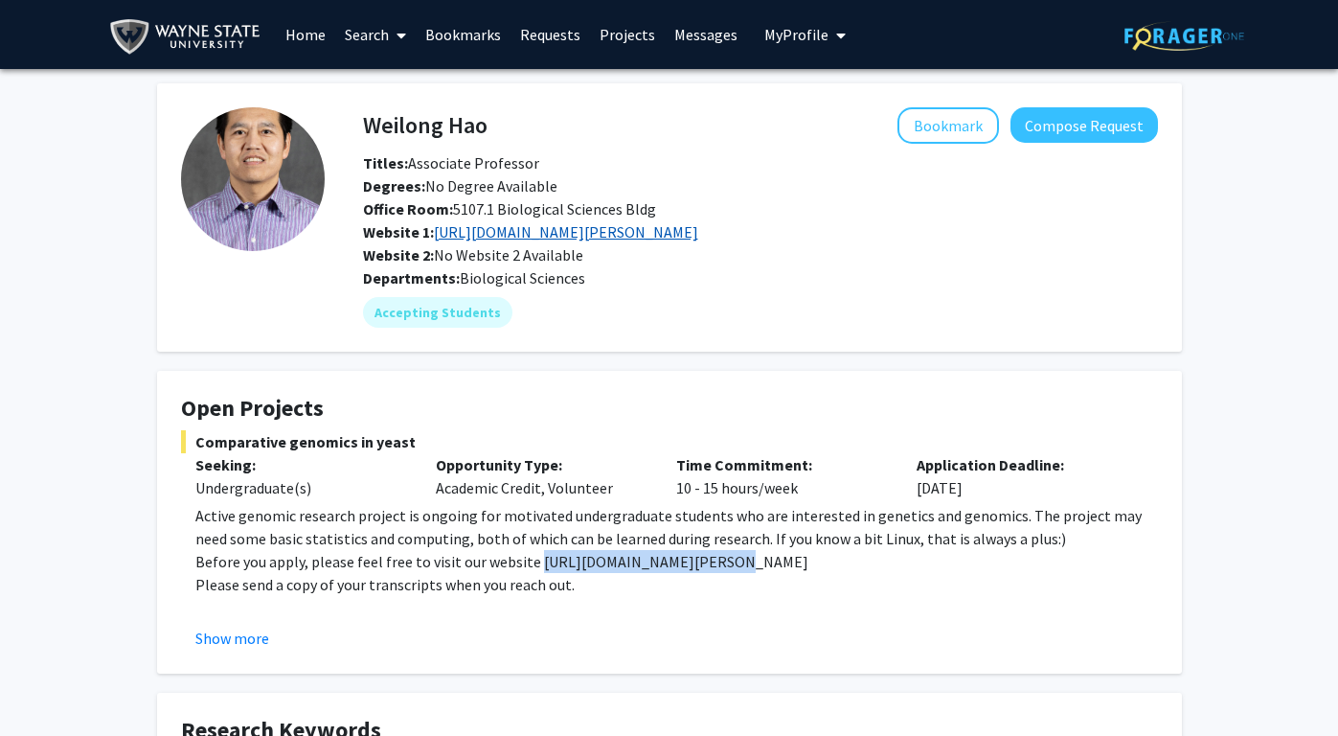
click at [543, 229] on link "http://haolab.wayne.edu" at bounding box center [566, 231] width 264 height 19
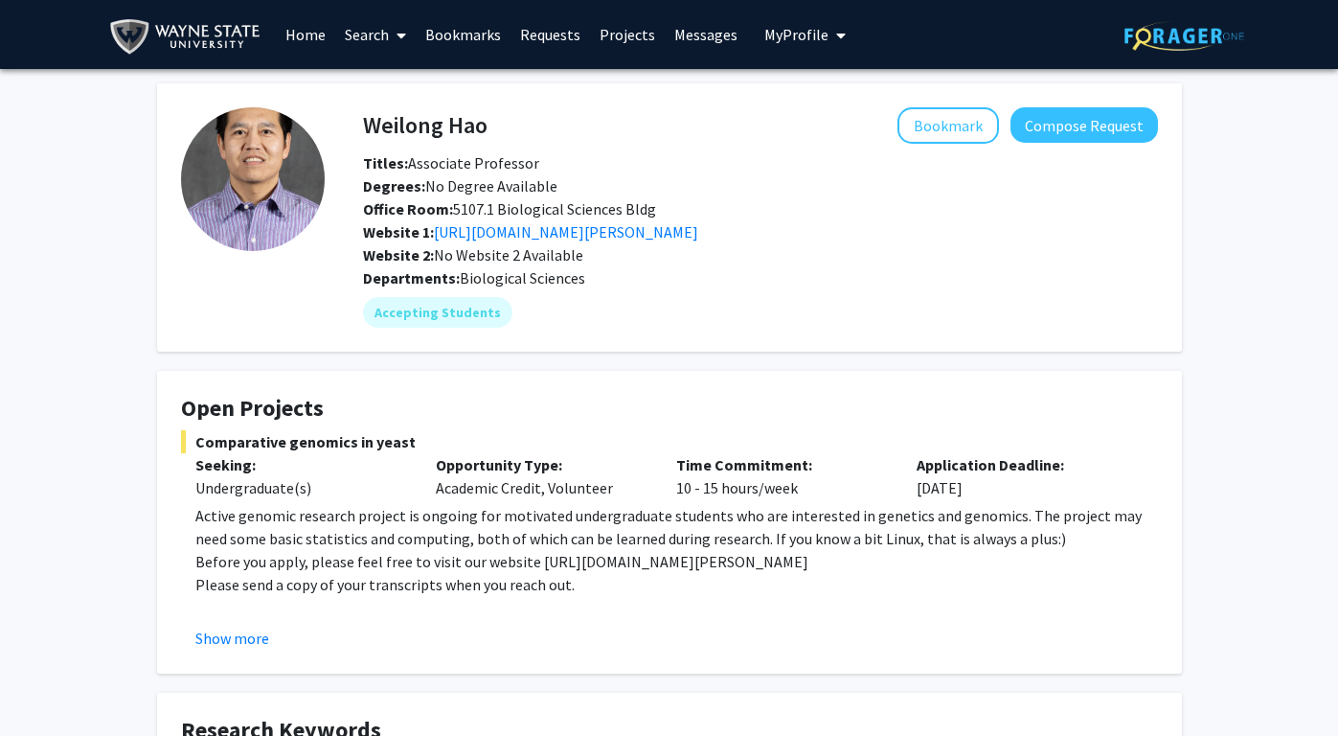
click at [381, 43] on link "Search" at bounding box center [375, 34] width 80 height 67
click at [385, 91] on span "Faculty/Staff" at bounding box center [405, 88] width 141 height 38
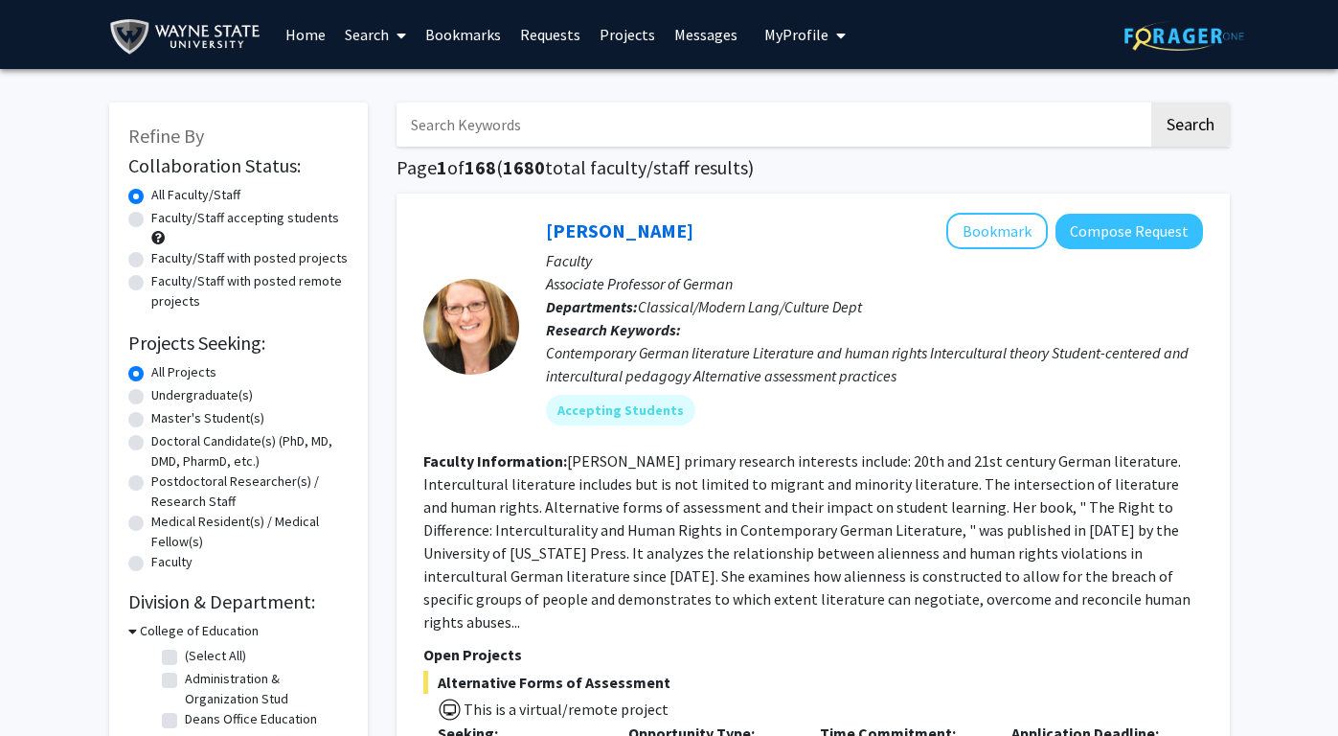
click at [436, 131] on input "Search Keywords" at bounding box center [773, 125] width 752 height 44
type input "kang"
click at [1189, 127] on button "Search" at bounding box center [1191, 125] width 79 height 44
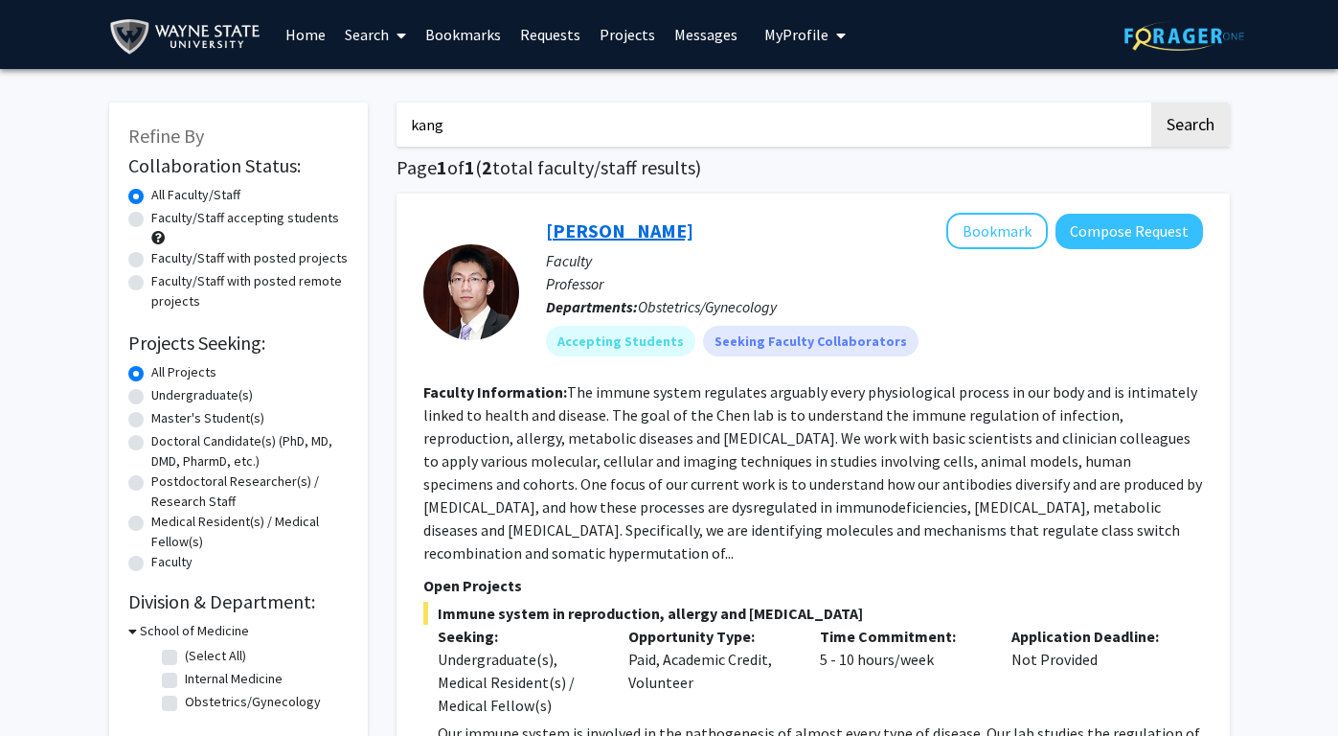
click at [583, 231] on link "Kang Chen" at bounding box center [620, 230] width 148 height 24
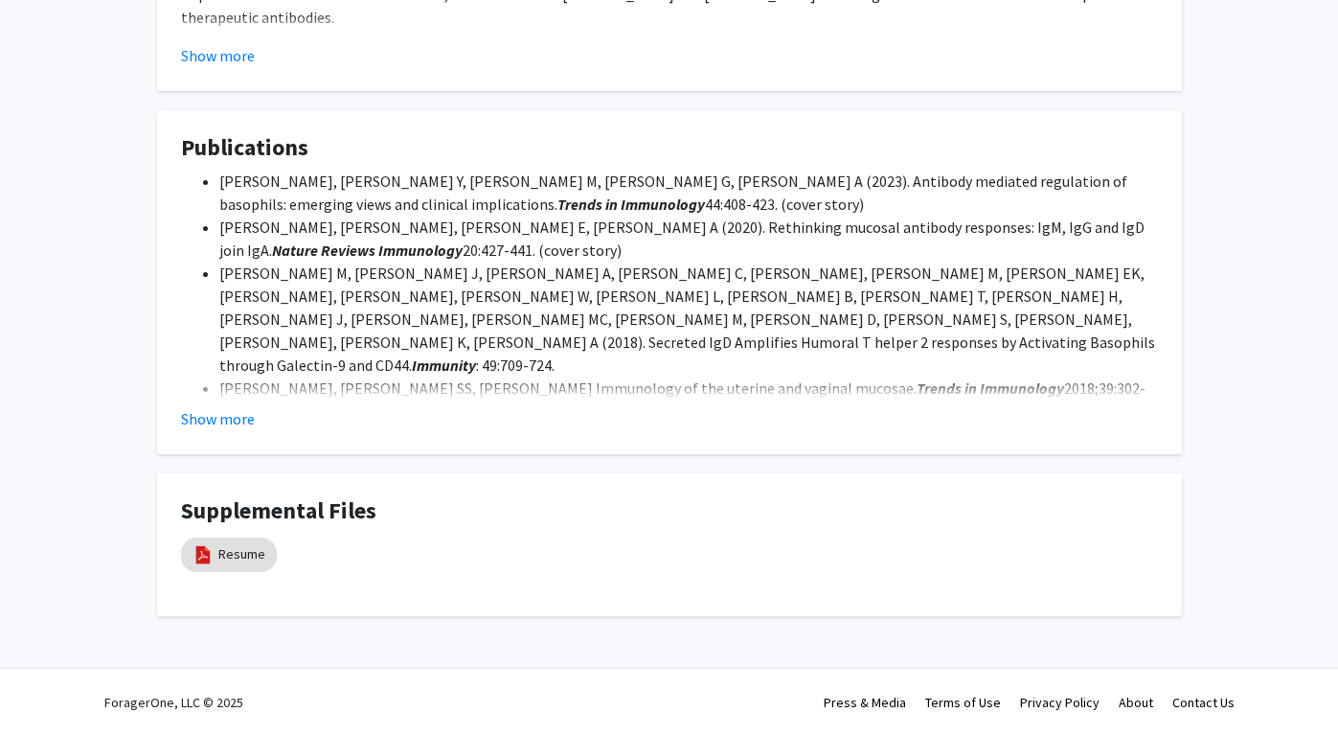
scroll to position [1330, 0]
click at [199, 418] on button "Show more" at bounding box center [218, 419] width 74 height 23
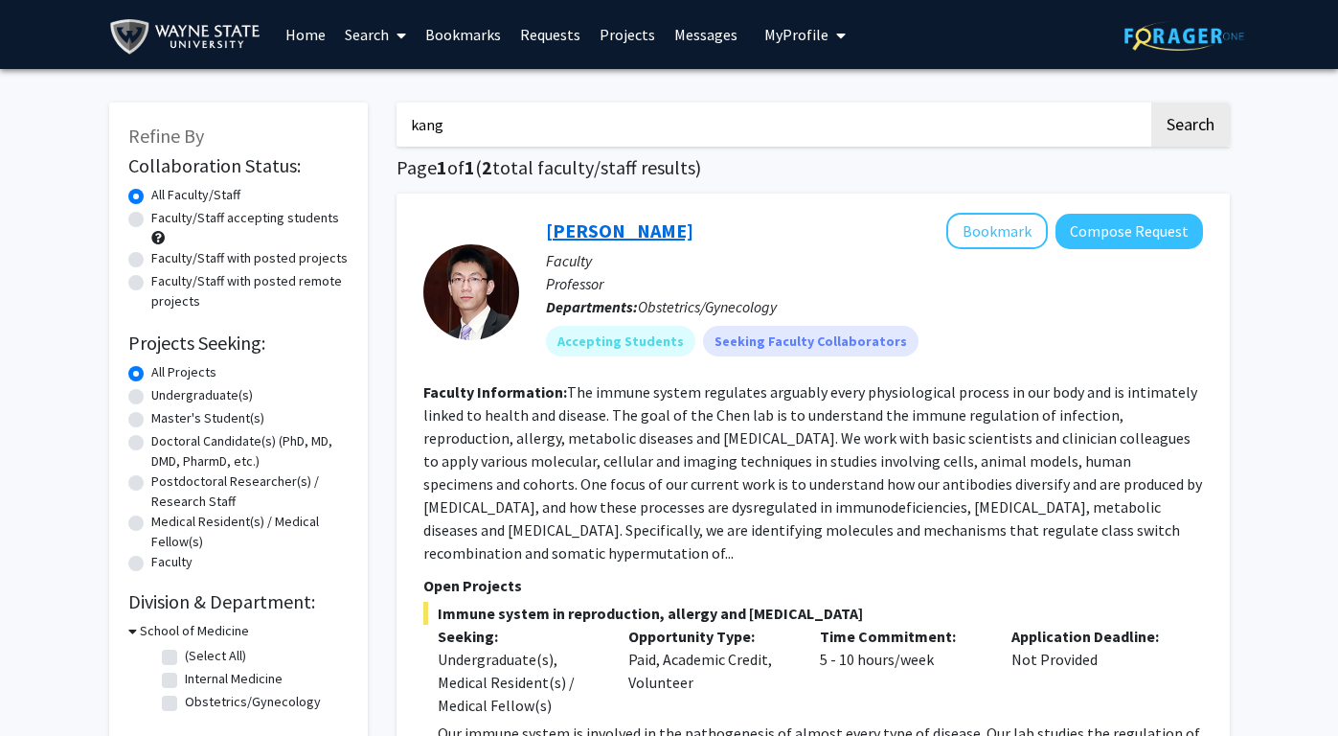
click at [579, 237] on link "Kang Chen" at bounding box center [620, 230] width 148 height 24
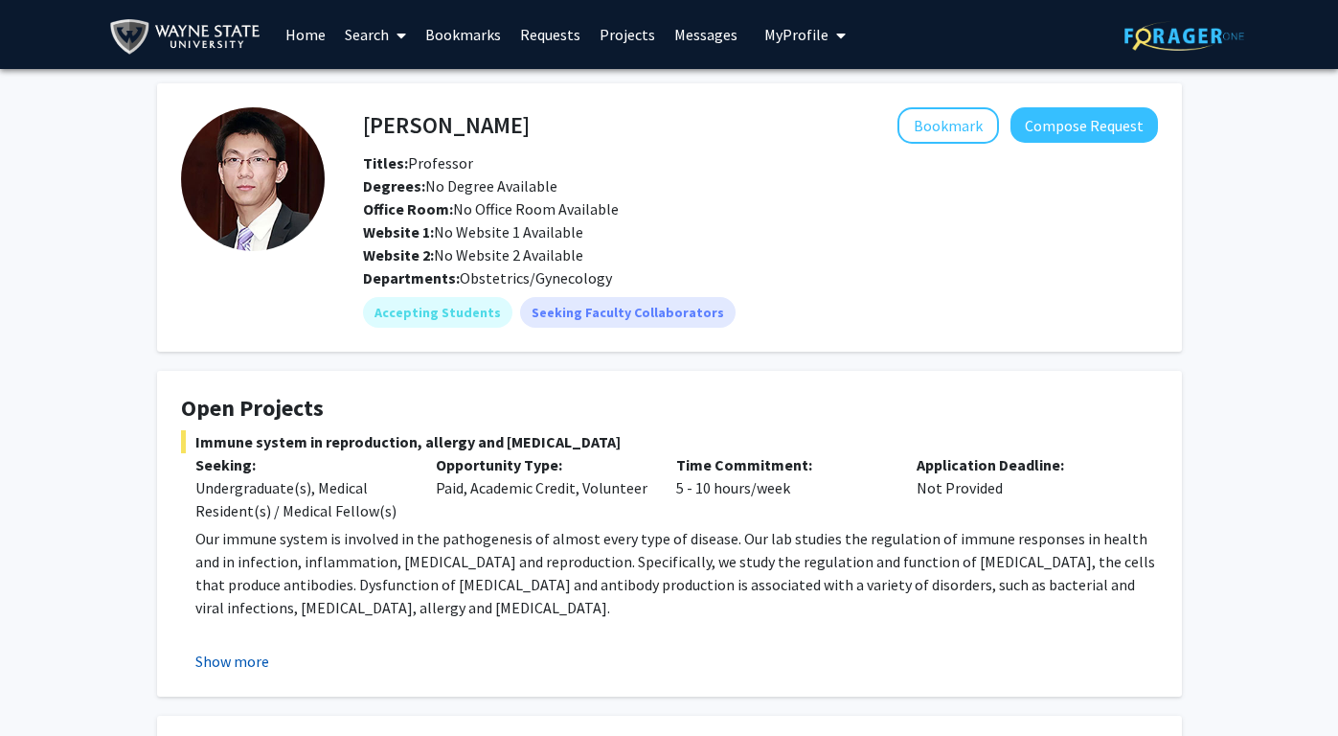
click at [233, 660] on button "Show more" at bounding box center [232, 661] width 74 height 23
